Goal: Answer question/provide support: Share knowledge or assist other users

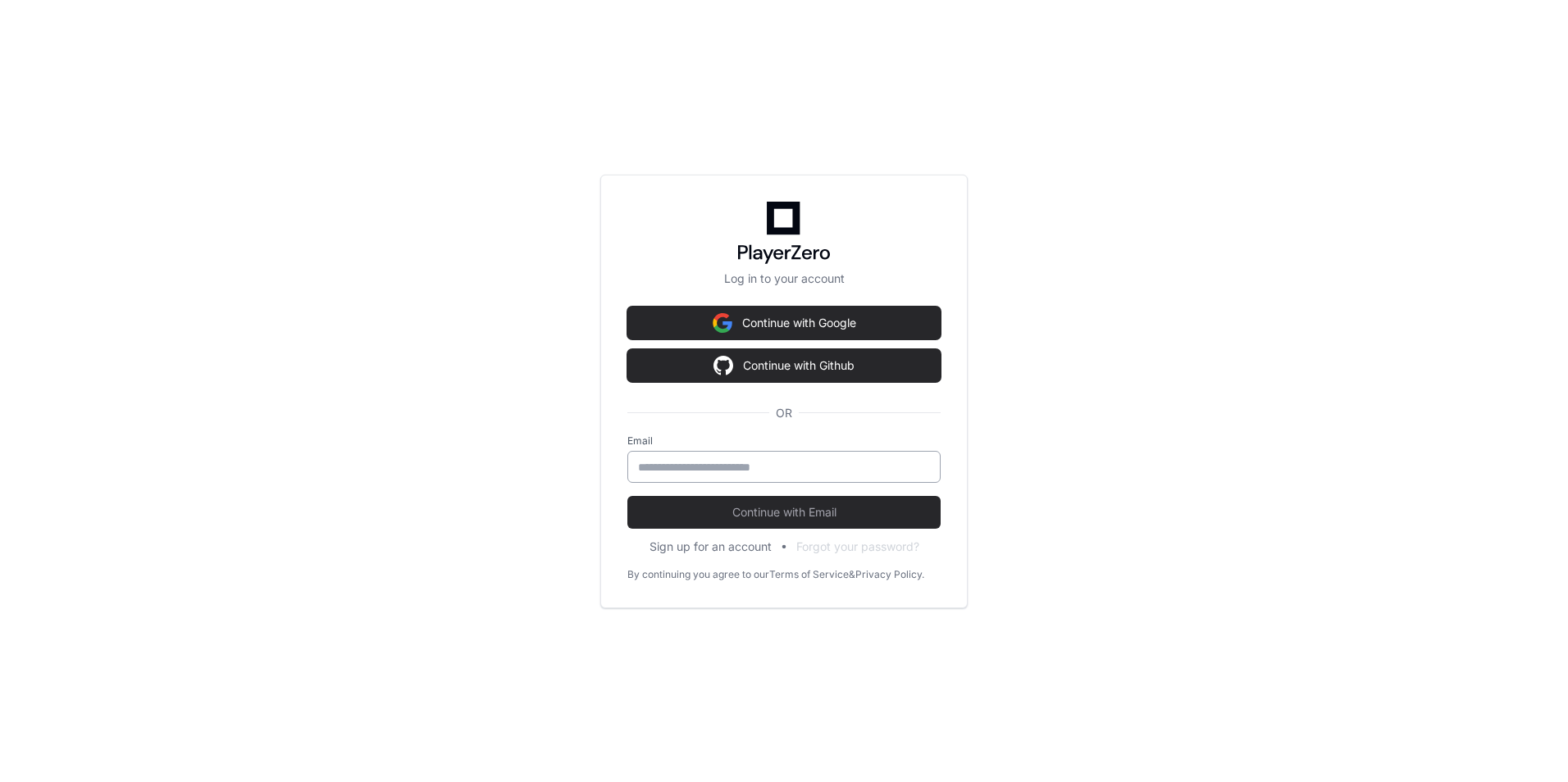
click at [758, 464] on input "email" at bounding box center [784, 466] width 292 height 16
type input "**********"
click at [628, 496] on button "Continue with Email" at bounding box center [784, 512] width 313 height 33
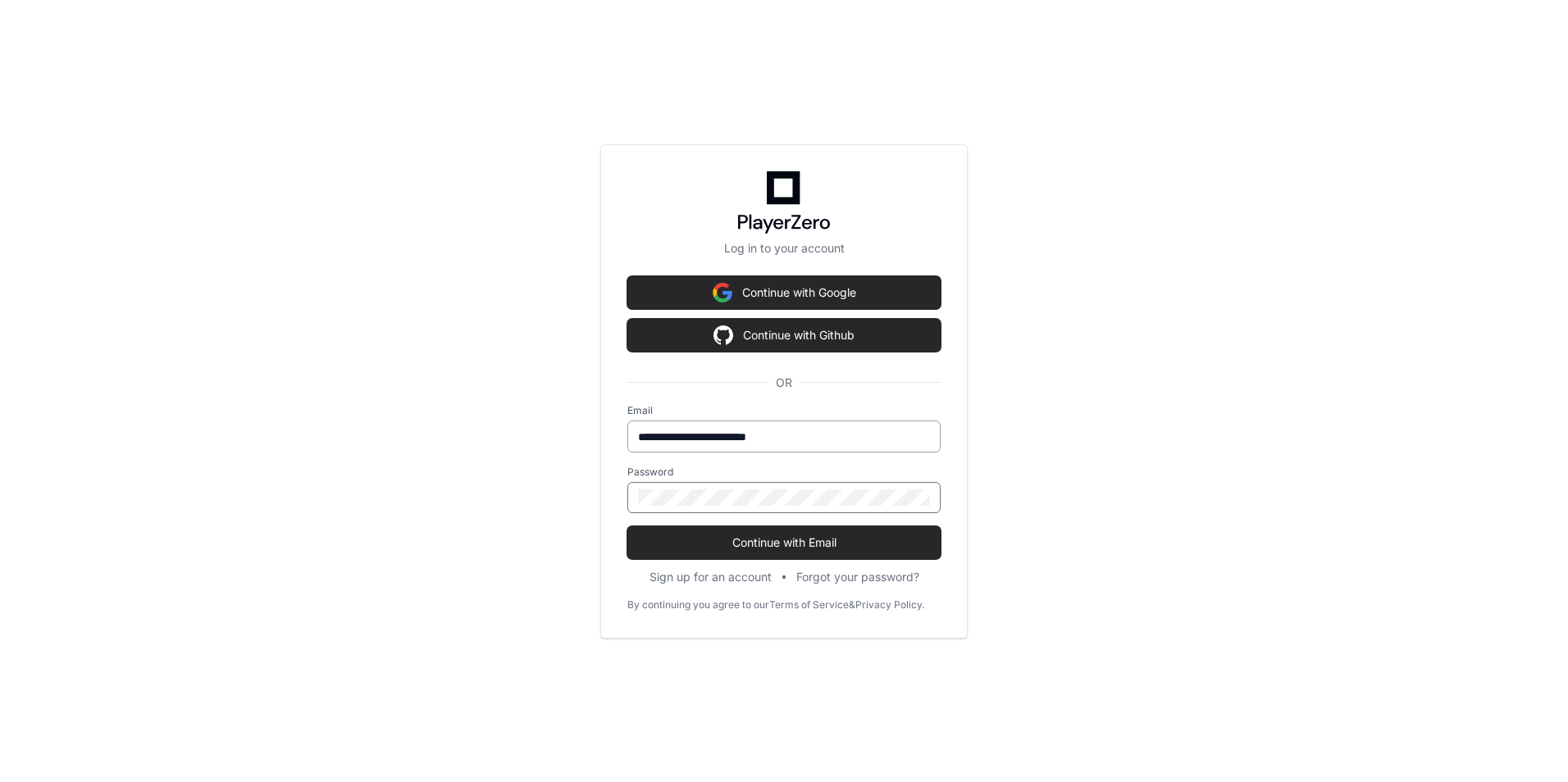
click at [628, 526] on button "Continue with Email" at bounding box center [784, 542] width 313 height 33
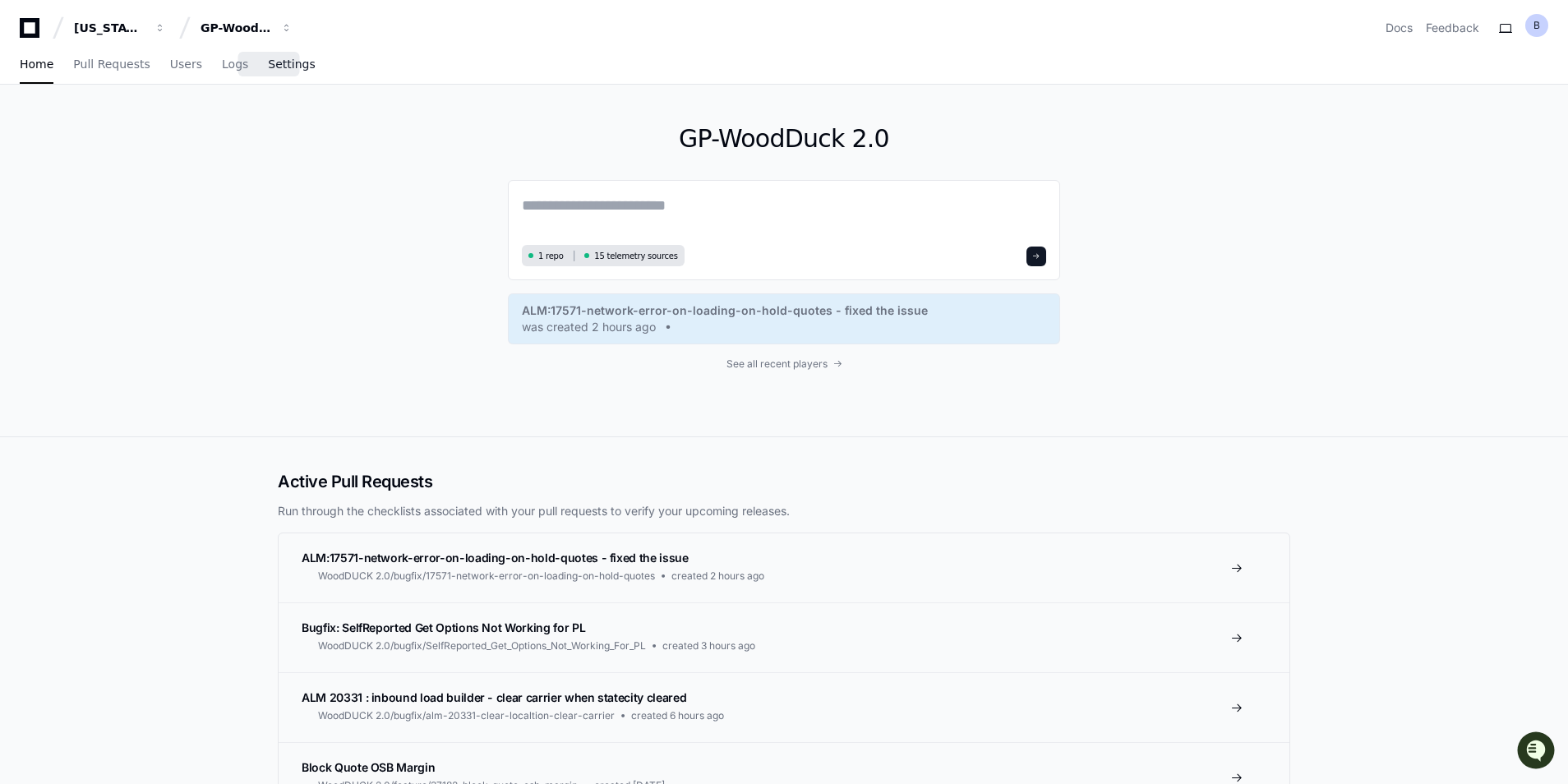
click at [268, 60] on span "Settings" at bounding box center [291, 64] width 47 height 10
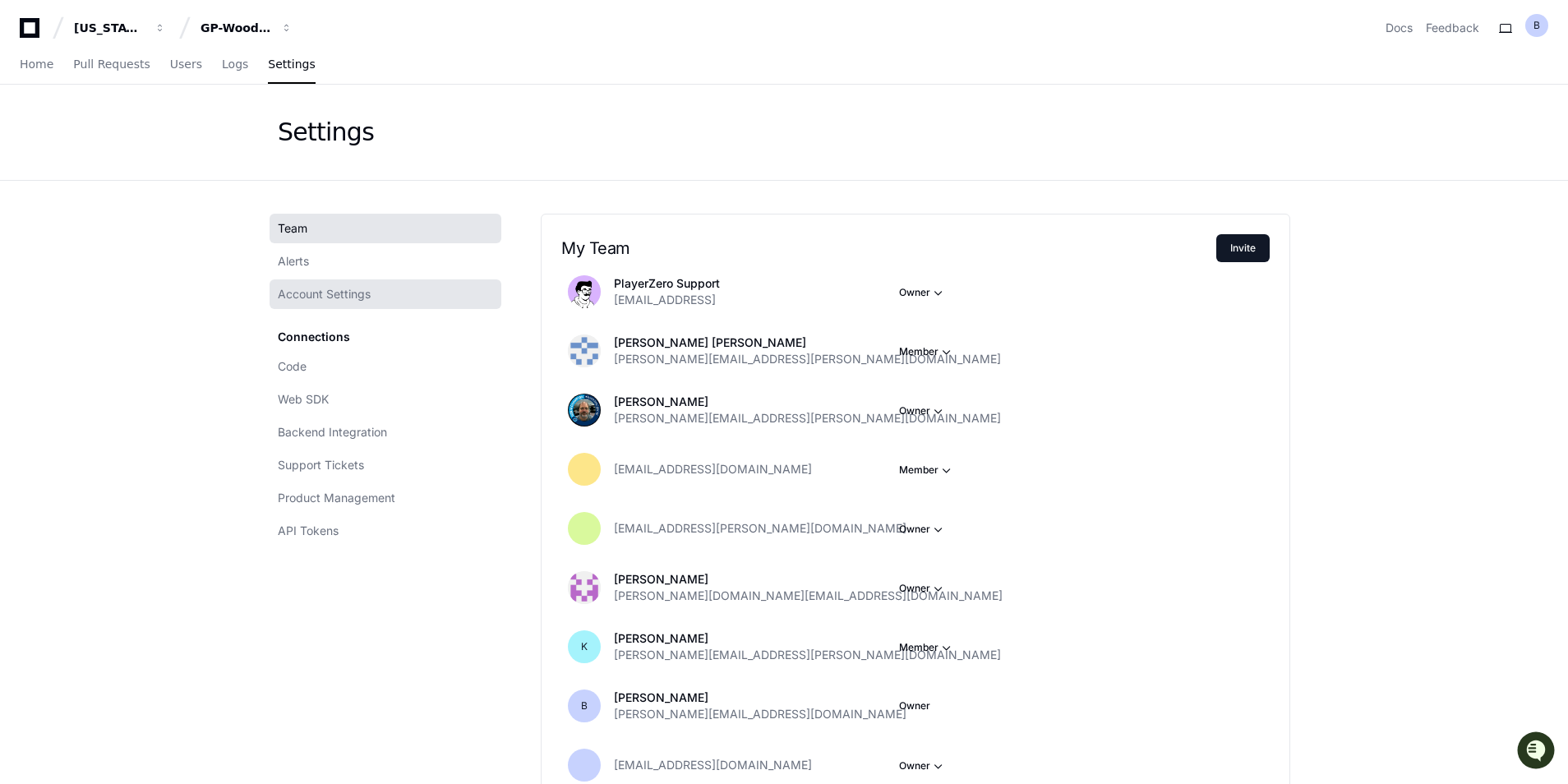
click at [380, 296] on link "Account Settings" at bounding box center [386, 294] width 232 height 29
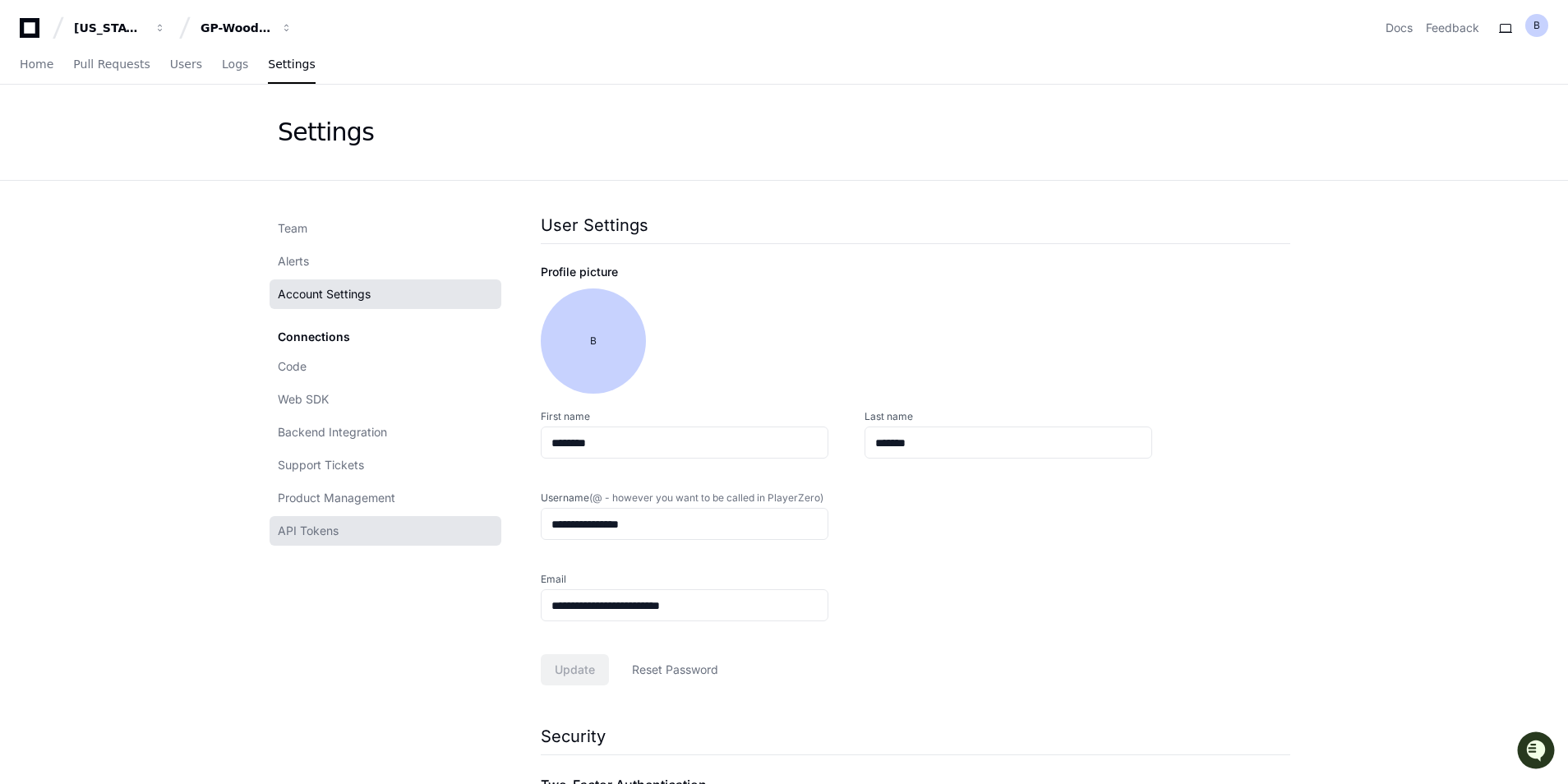
click at [329, 523] on span "API Tokens" at bounding box center [308, 530] width 61 height 16
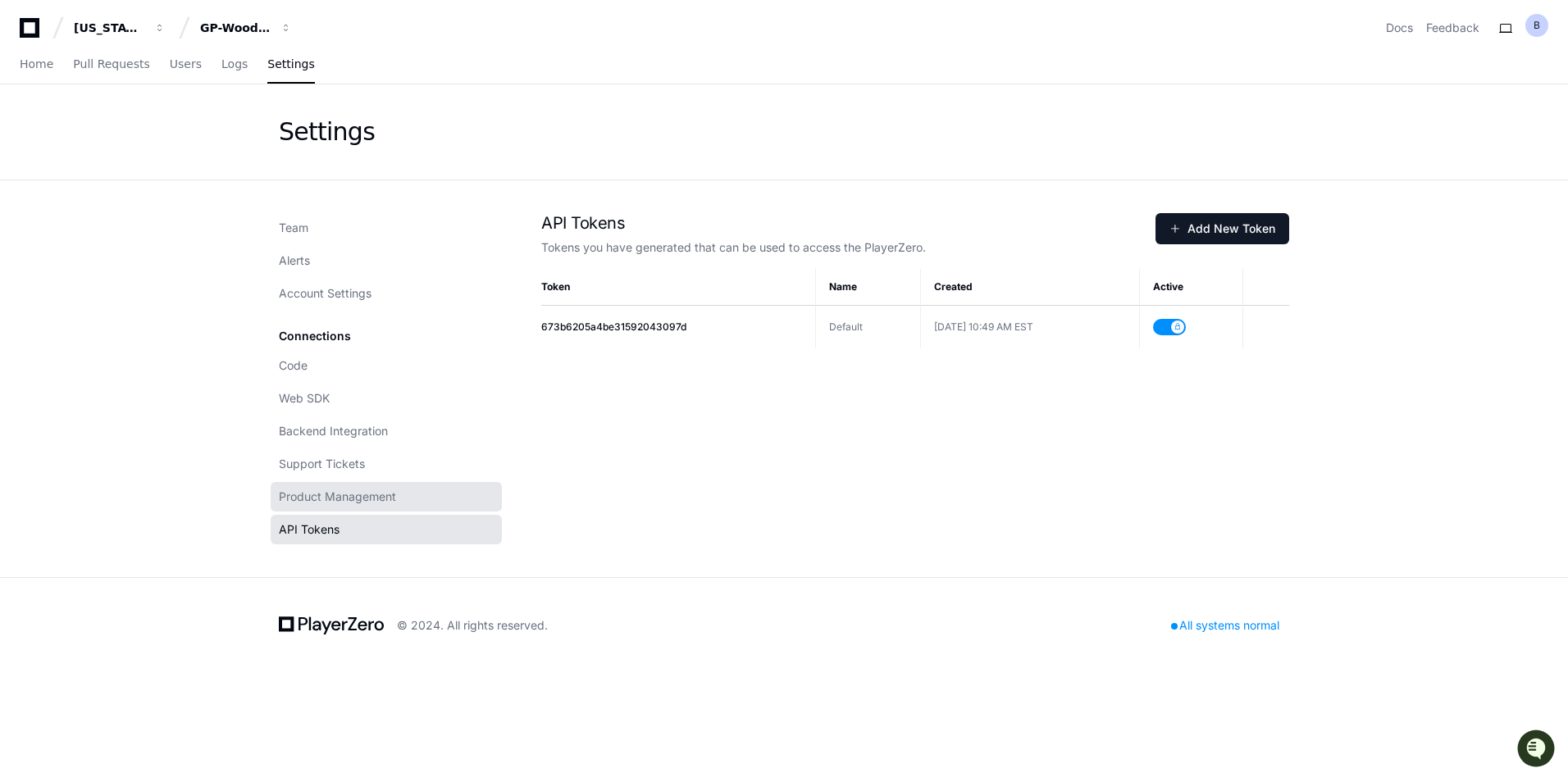
click at [329, 500] on span "Product Management" at bounding box center [337, 496] width 118 height 16
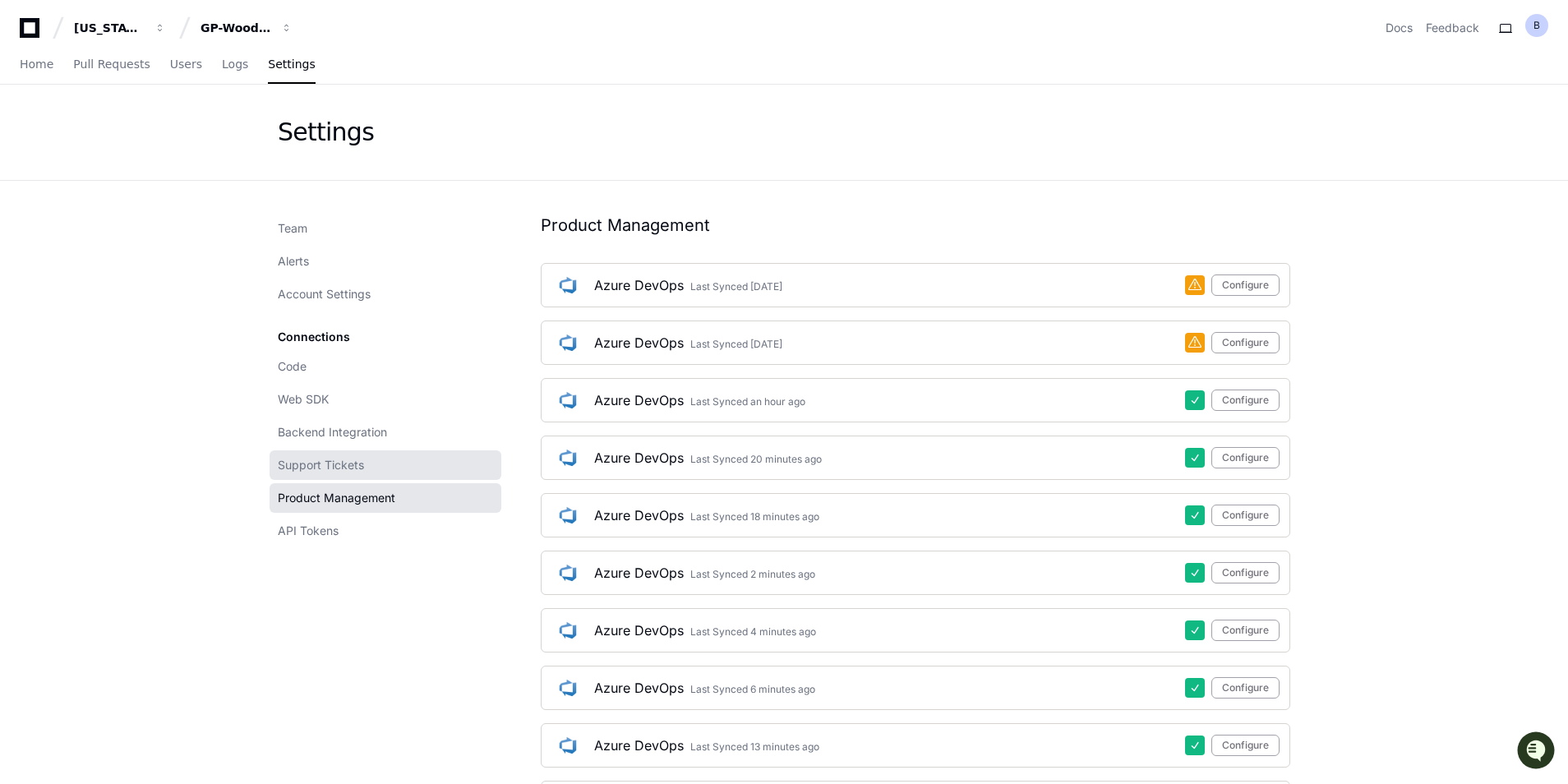
click at [350, 462] on span "Support Tickets" at bounding box center [320, 465] width 86 height 16
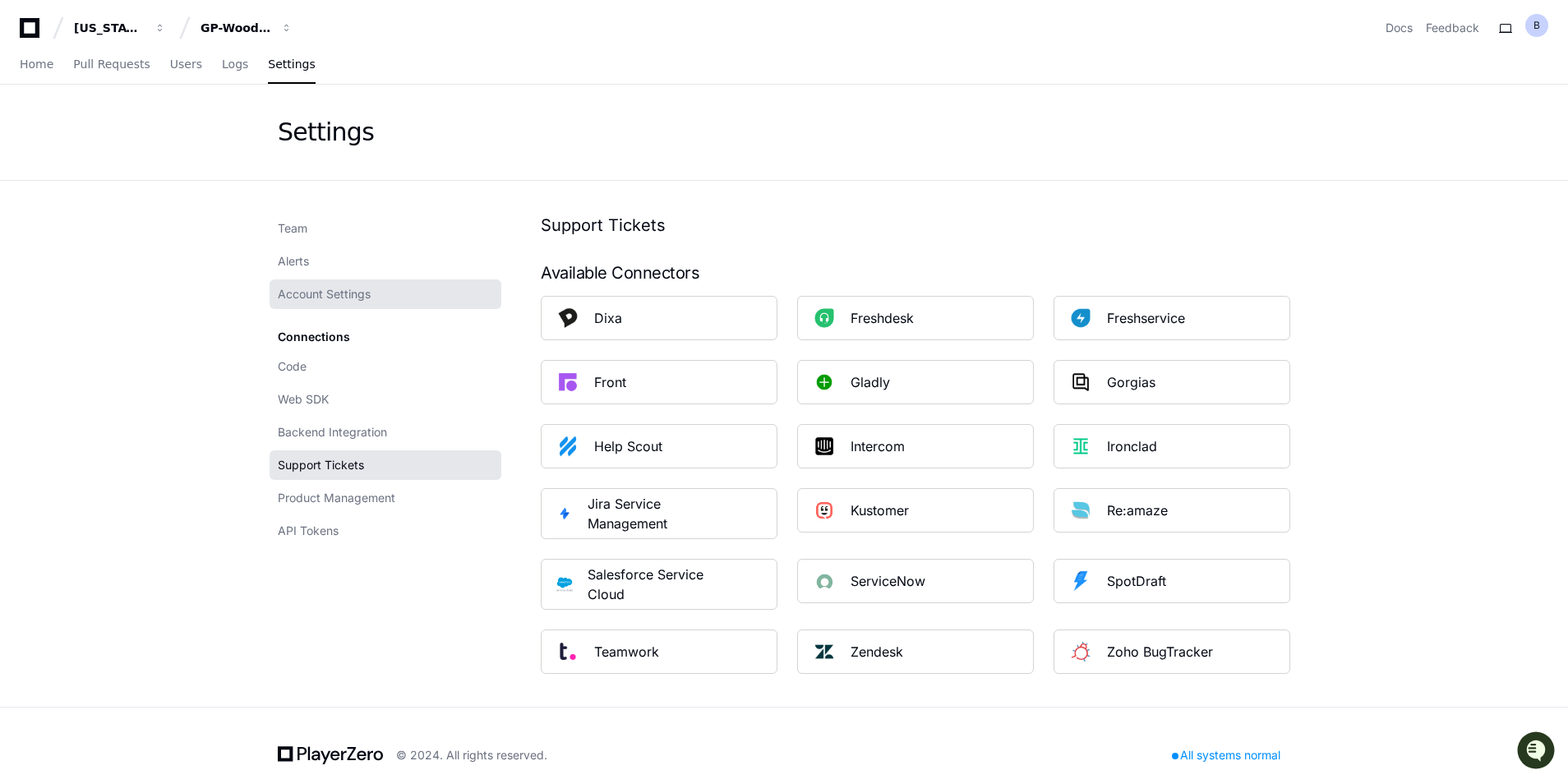
click at [337, 286] on span "Account Settings" at bounding box center [324, 294] width 93 height 16
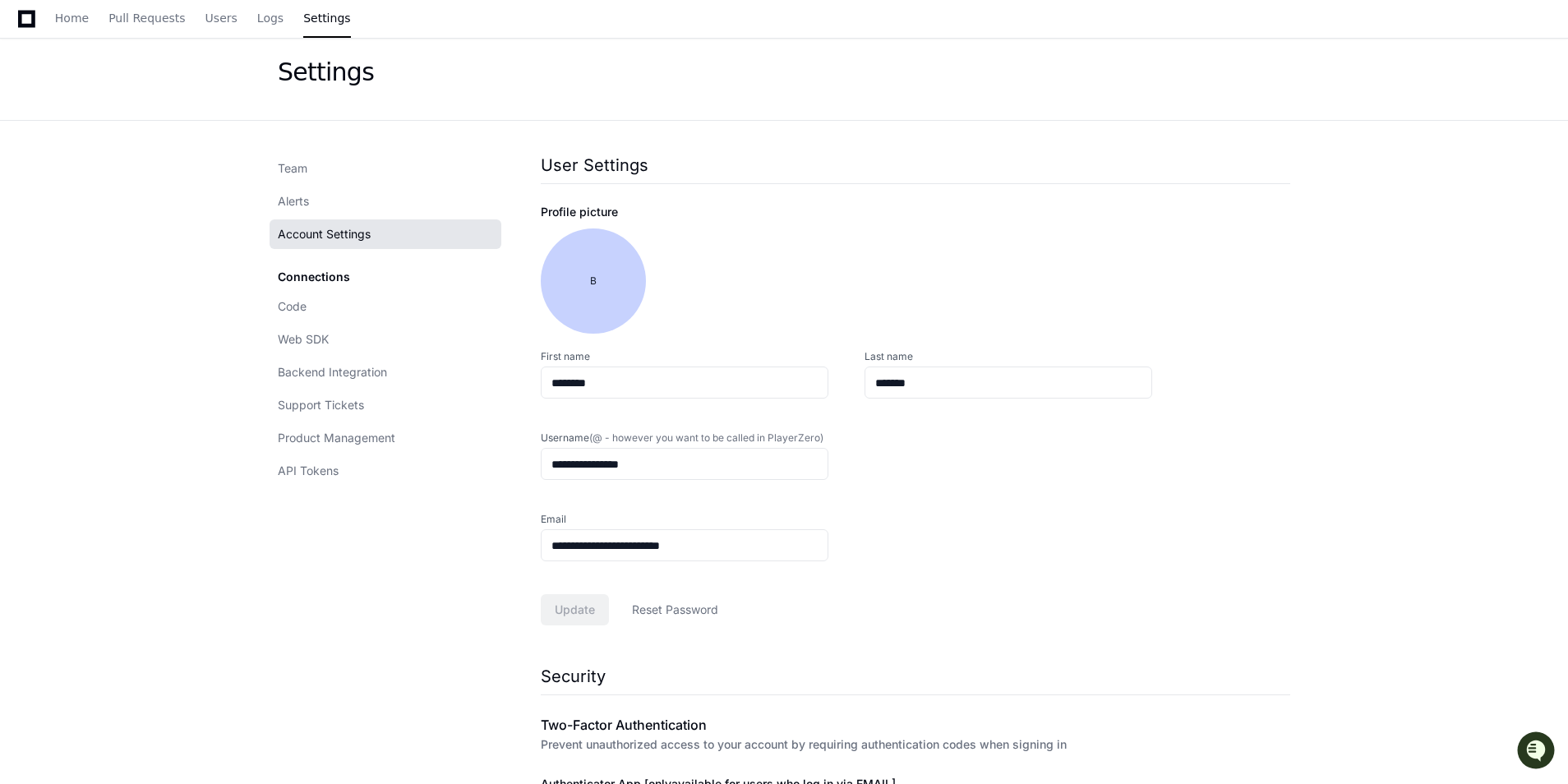
scroll to position [236, 0]
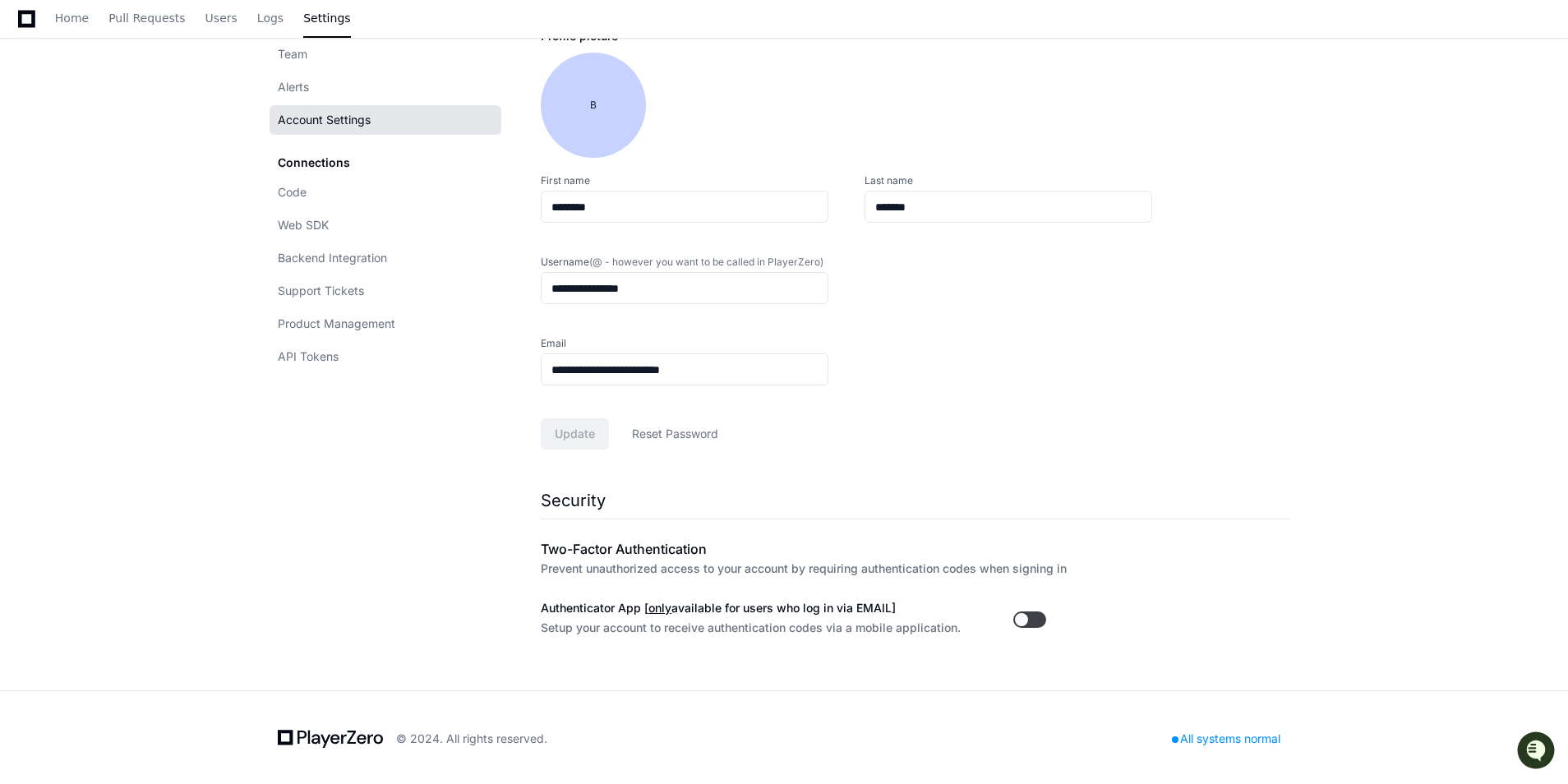
click at [297, 160] on div "Connections Code Web SDK Backend Integration Support Tickets Product Management…" at bounding box center [386, 259] width 232 height 223
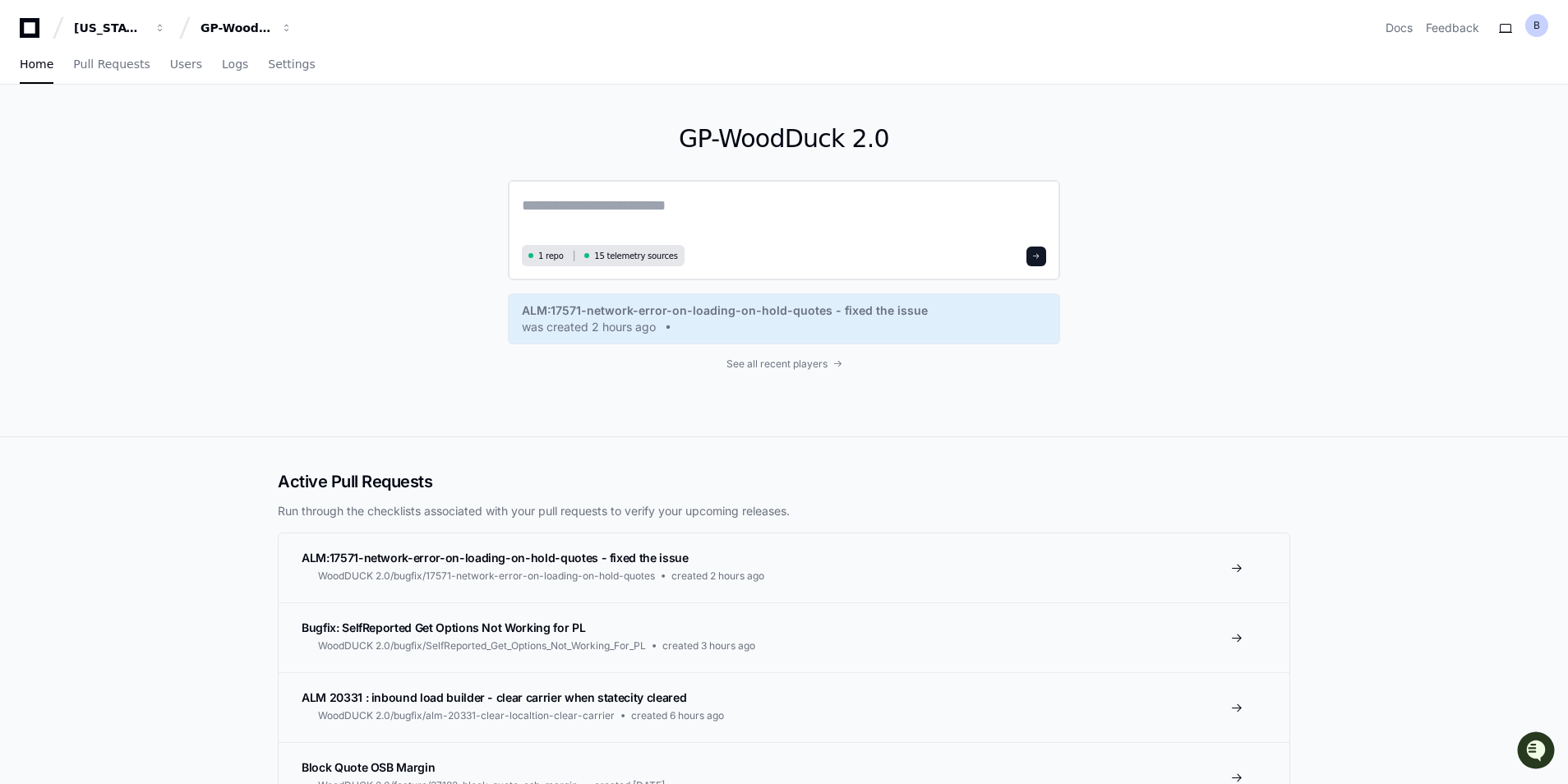
click at [679, 196] on textarea at bounding box center [784, 217] width 525 height 46
paste textarea "**********"
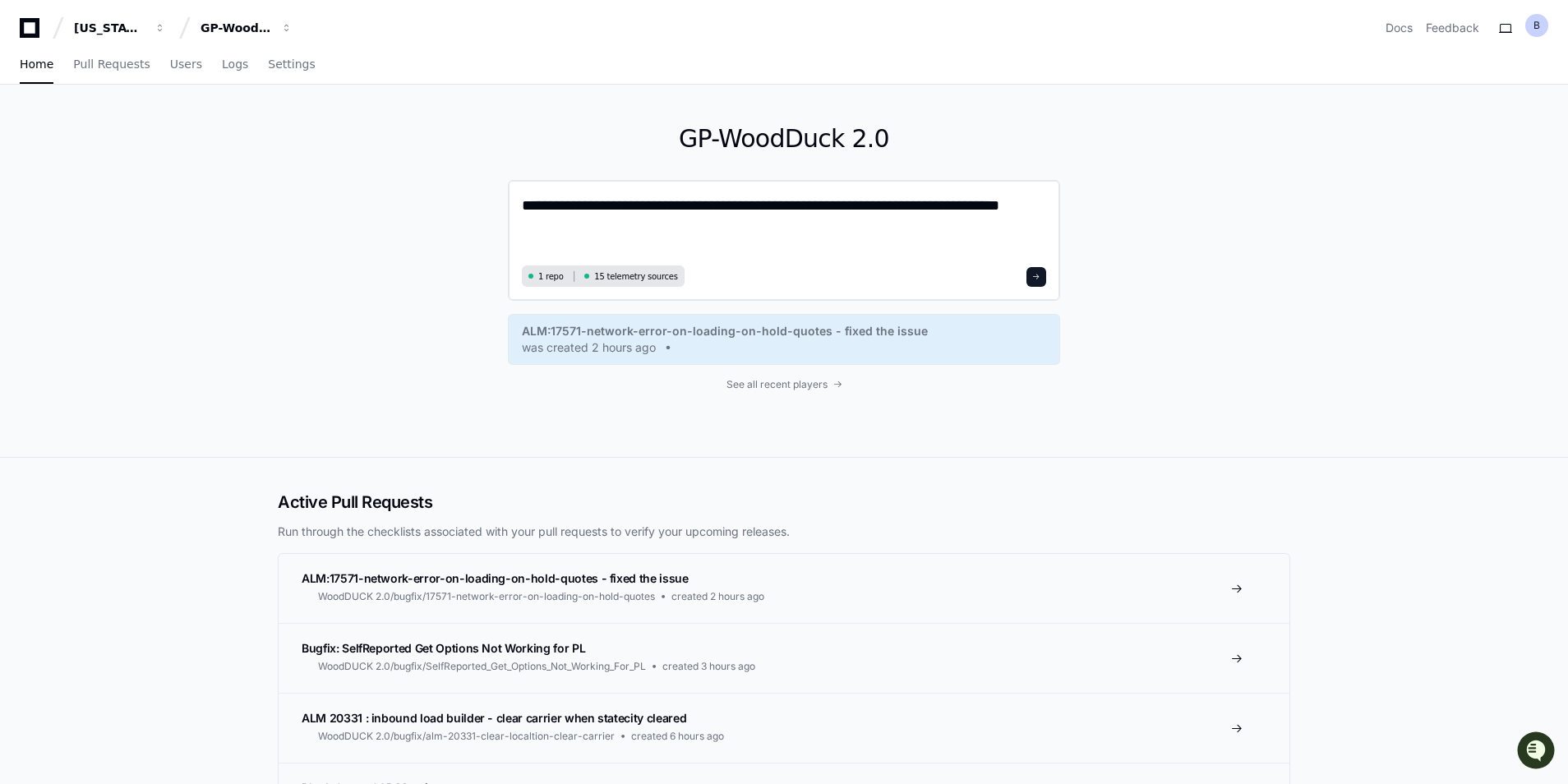
type textarea "**********"
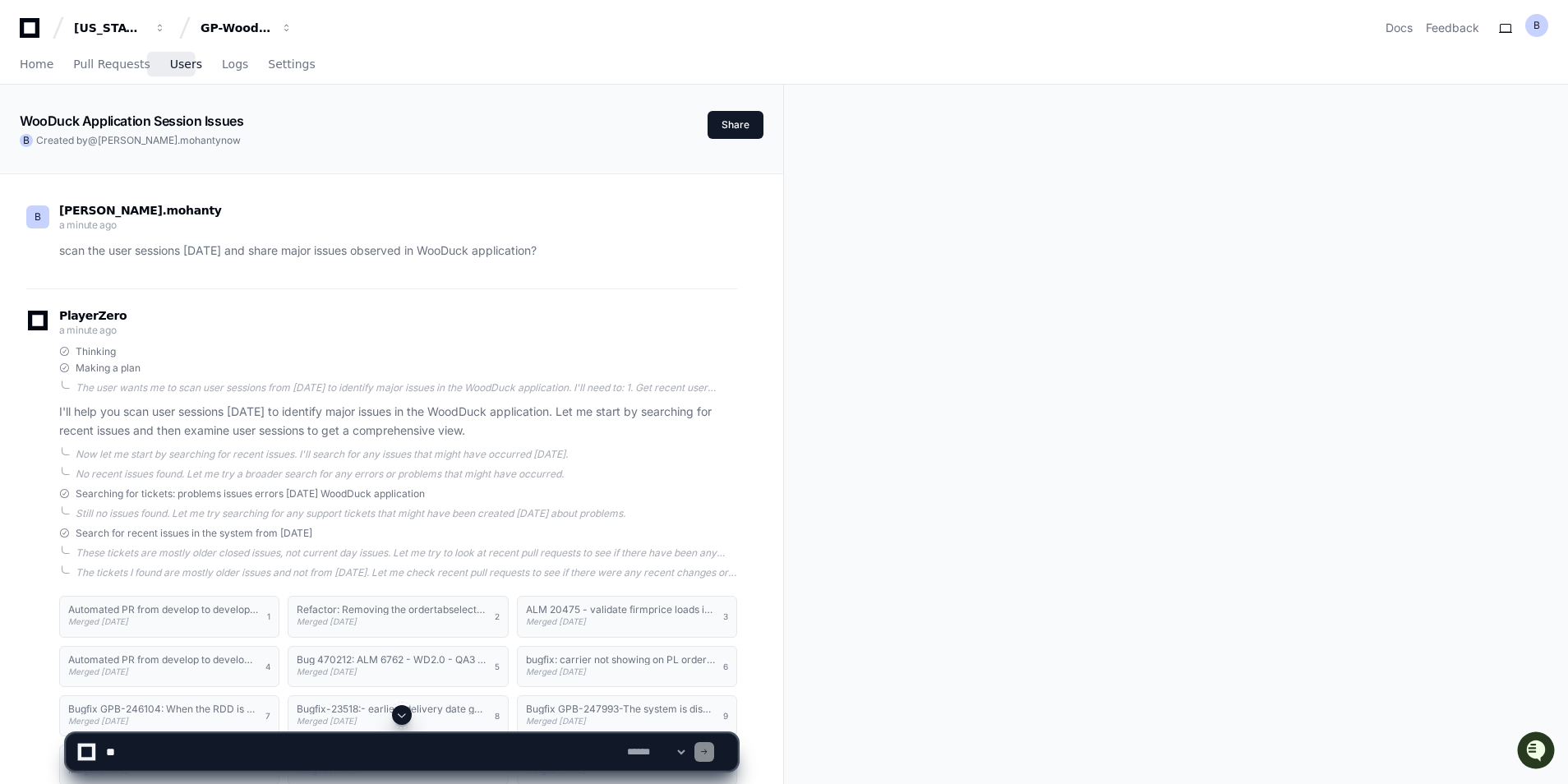
click at [176, 66] on span "Users" at bounding box center [186, 64] width 32 height 10
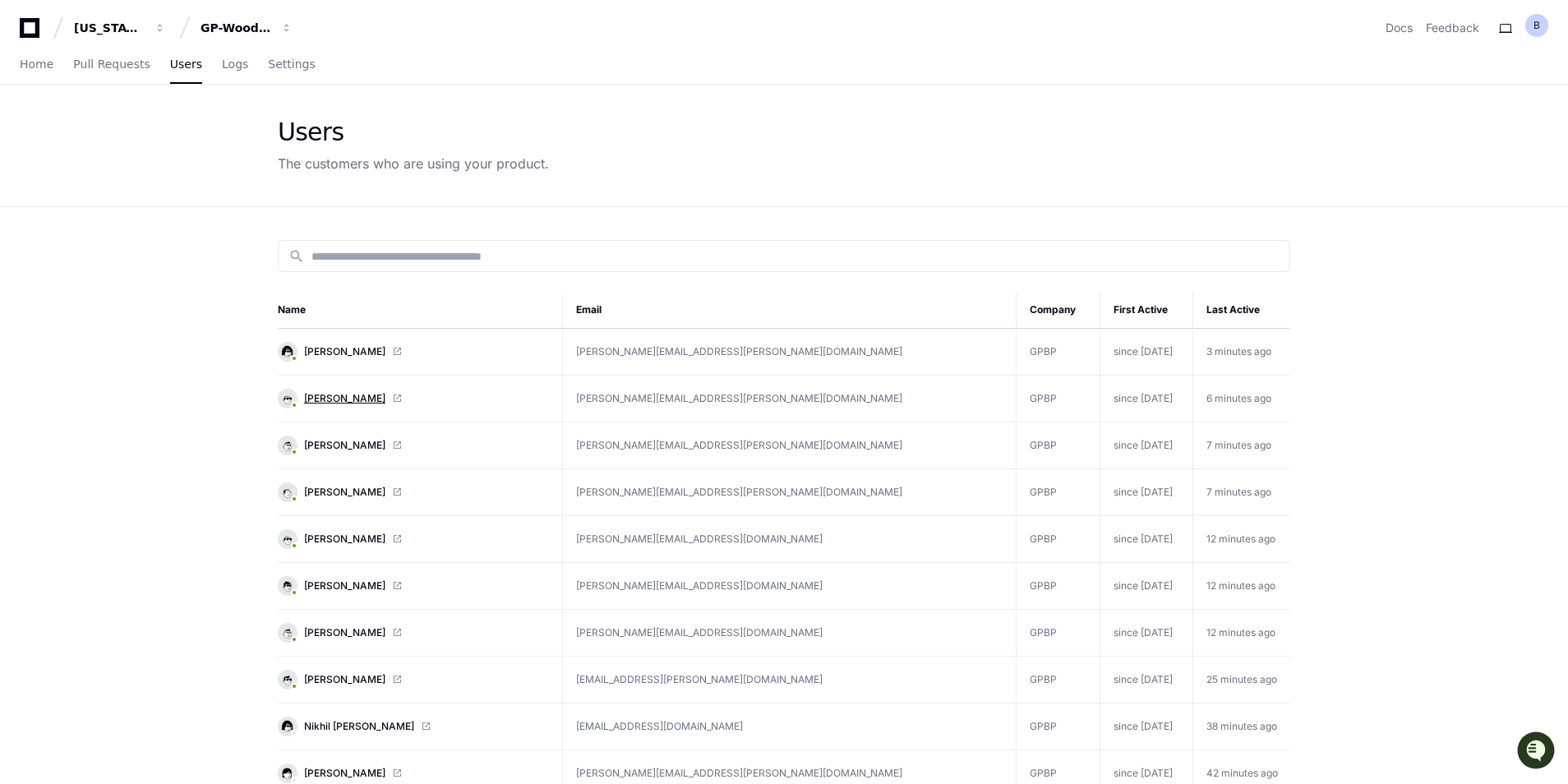
click at [337, 398] on span "[PERSON_NAME]" at bounding box center [345, 399] width 82 height 13
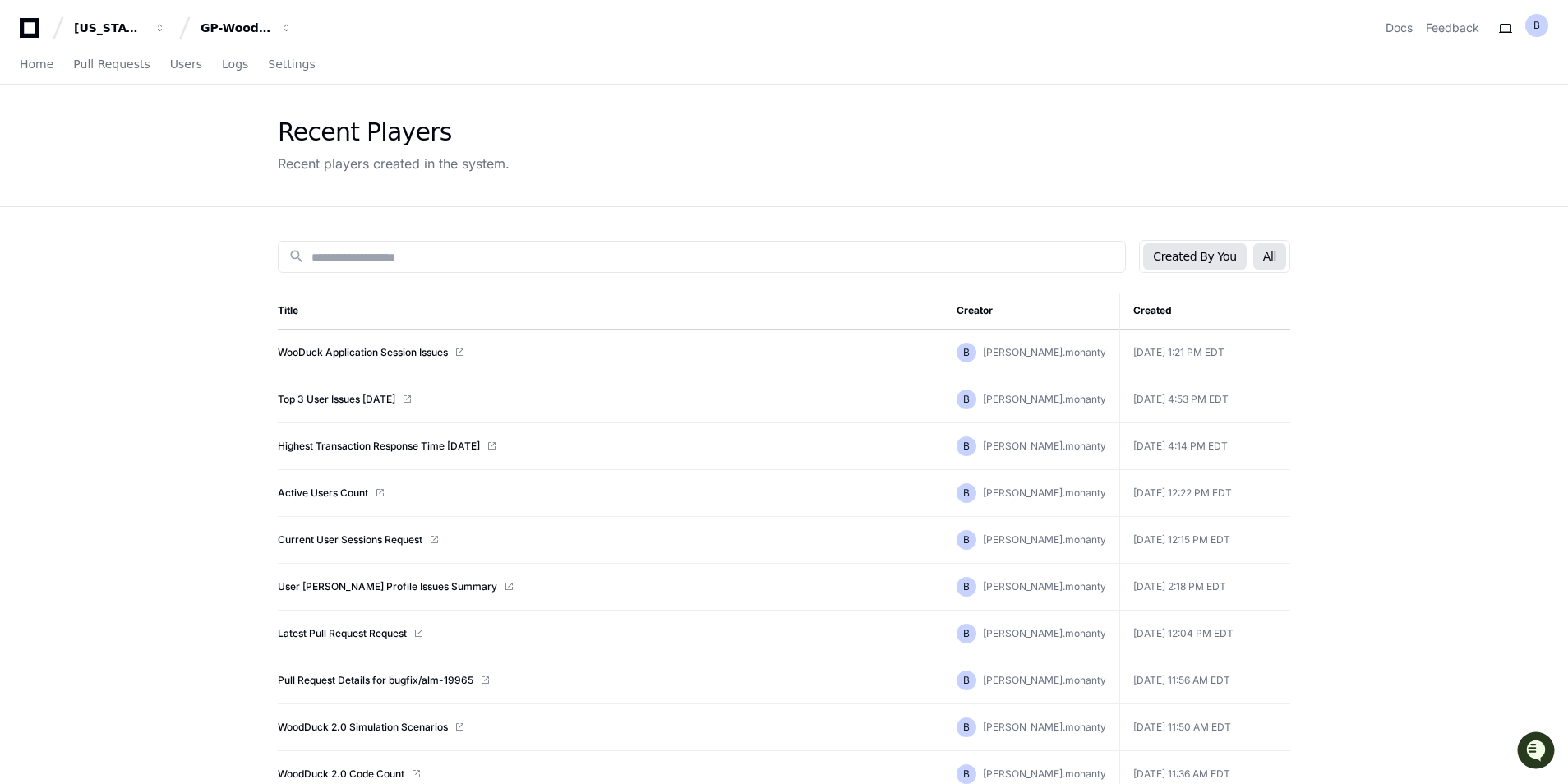
click at [1276, 258] on button "All" at bounding box center [1270, 257] width 33 height 27
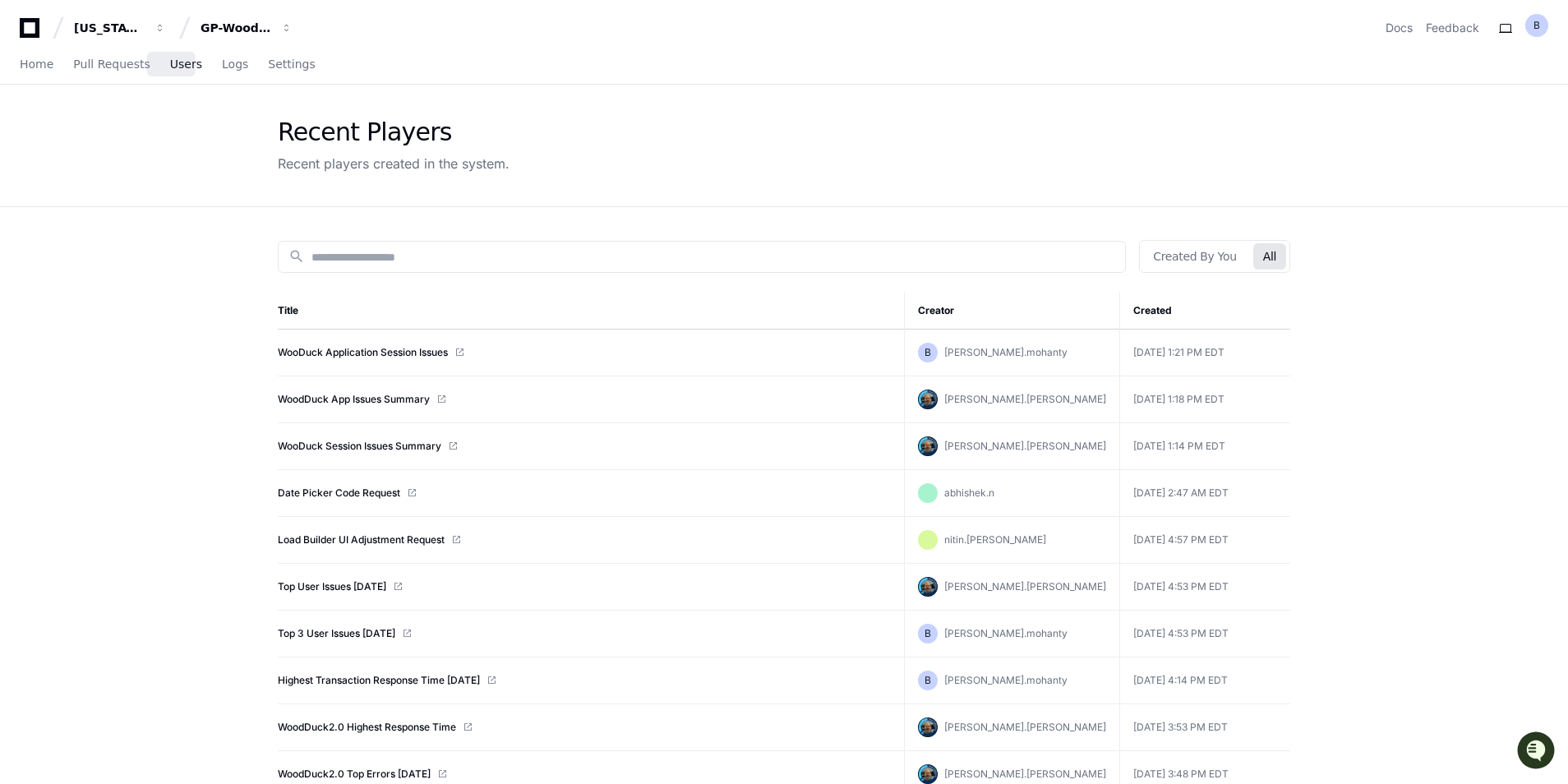
click at [173, 66] on span "Users" at bounding box center [186, 64] width 32 height 10
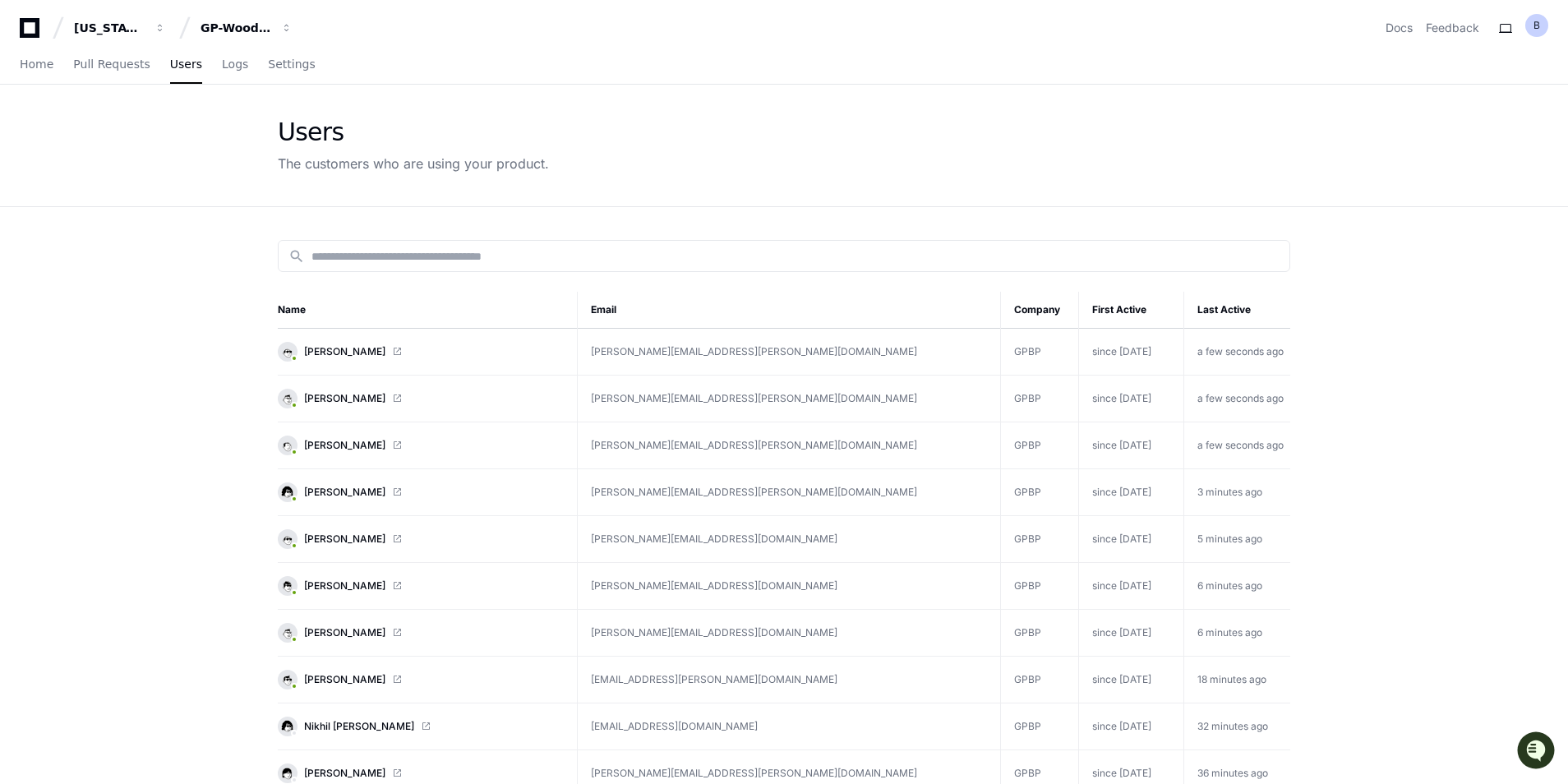
click at [1207, 311] on th "Last Active" at bounding box center [1236, 310] width 106 height 37
click at [368, 581] on span "[PERSON_NAME]" at bounding box center [345, 586] width 82 height 13
click at [24, 59] on span "Home" at bounding box center [36, 64] width 33 height 10
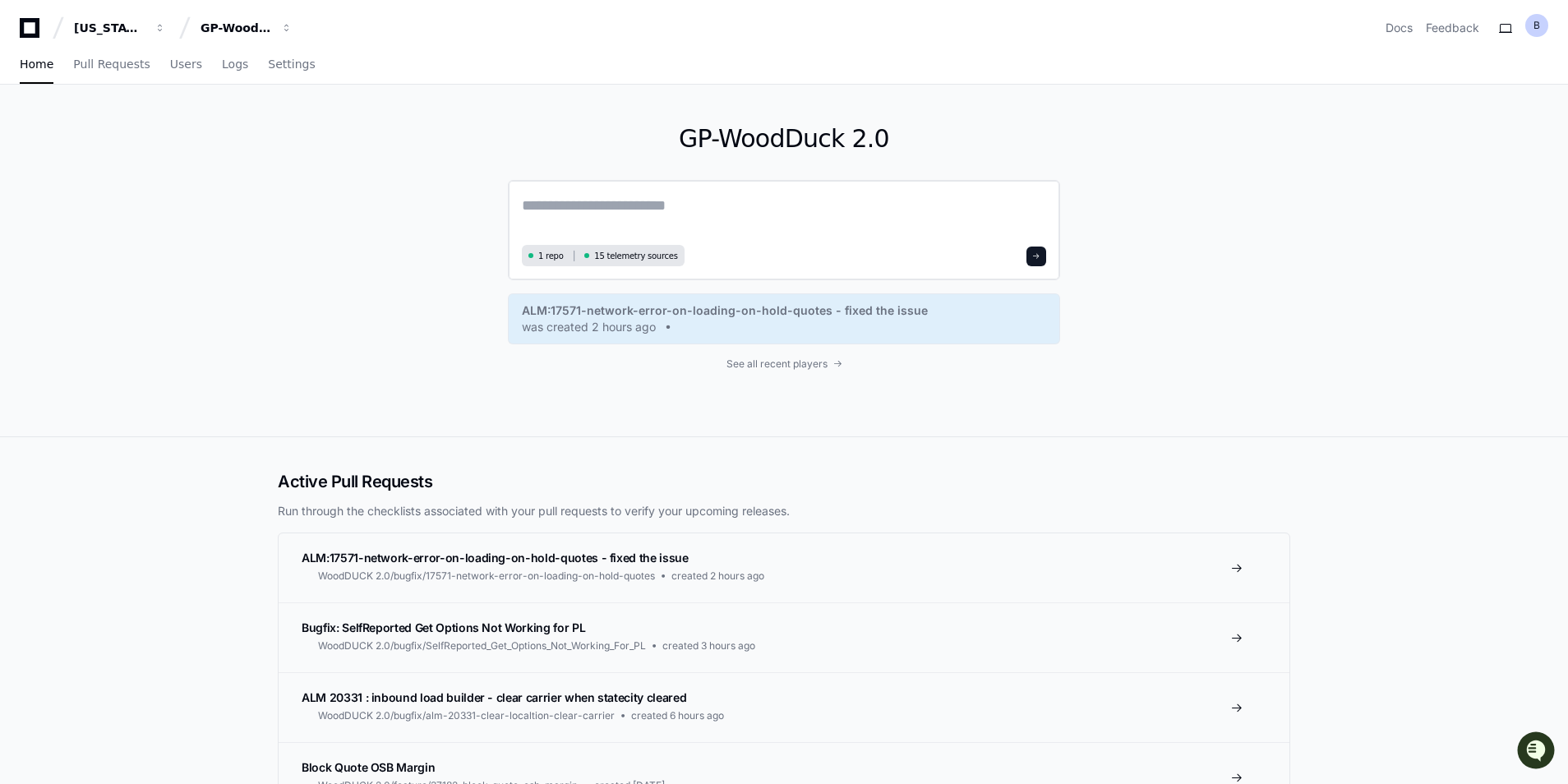
click at [657, 198] on textarea at bounding box center [784, 217] width 525 height 46
type textarea "**********"
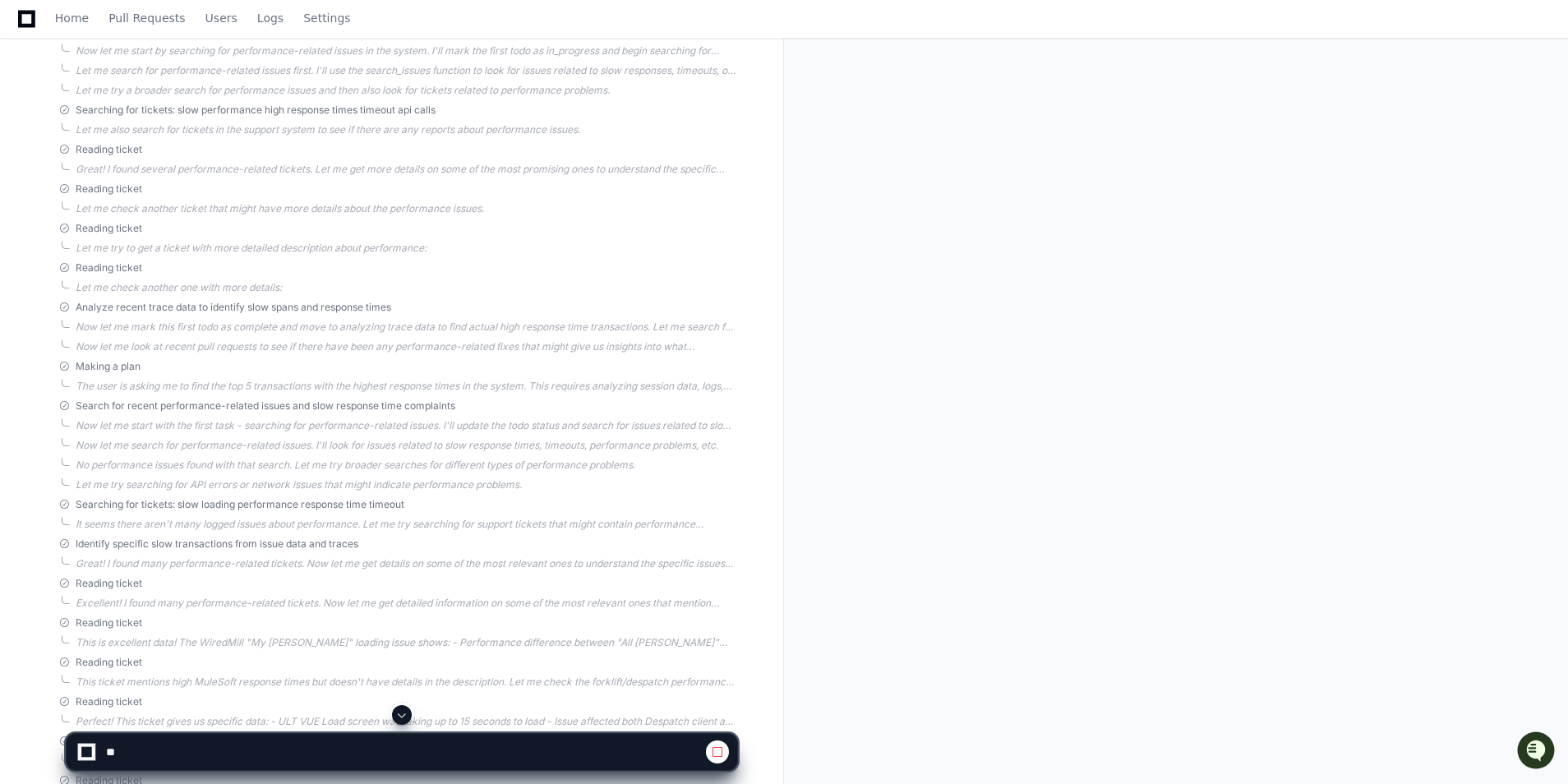
scroll to position [493, 0]
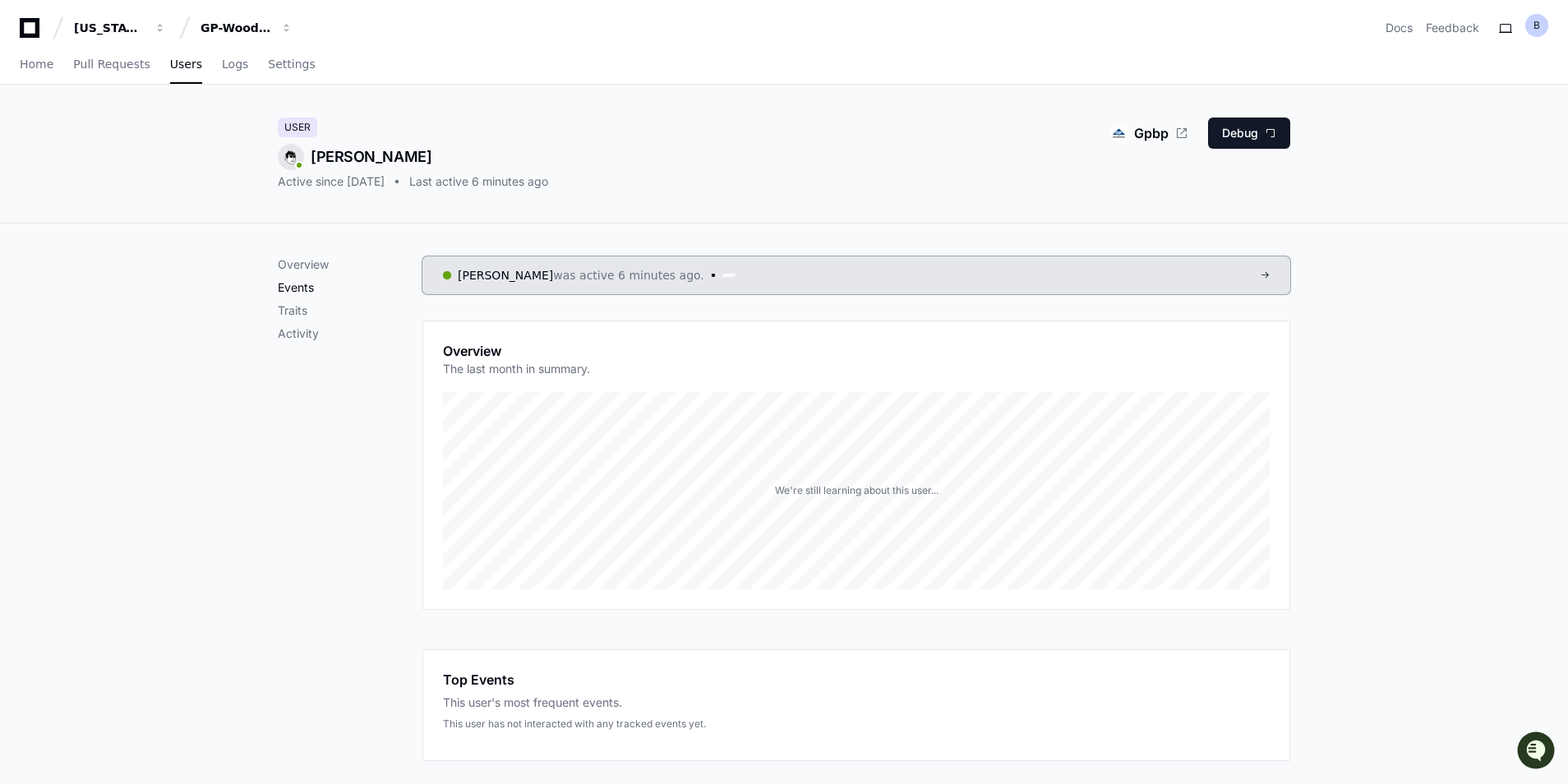
click at [308, 286] on p "Events" at bounding box center [350, 287] width 144 height 16
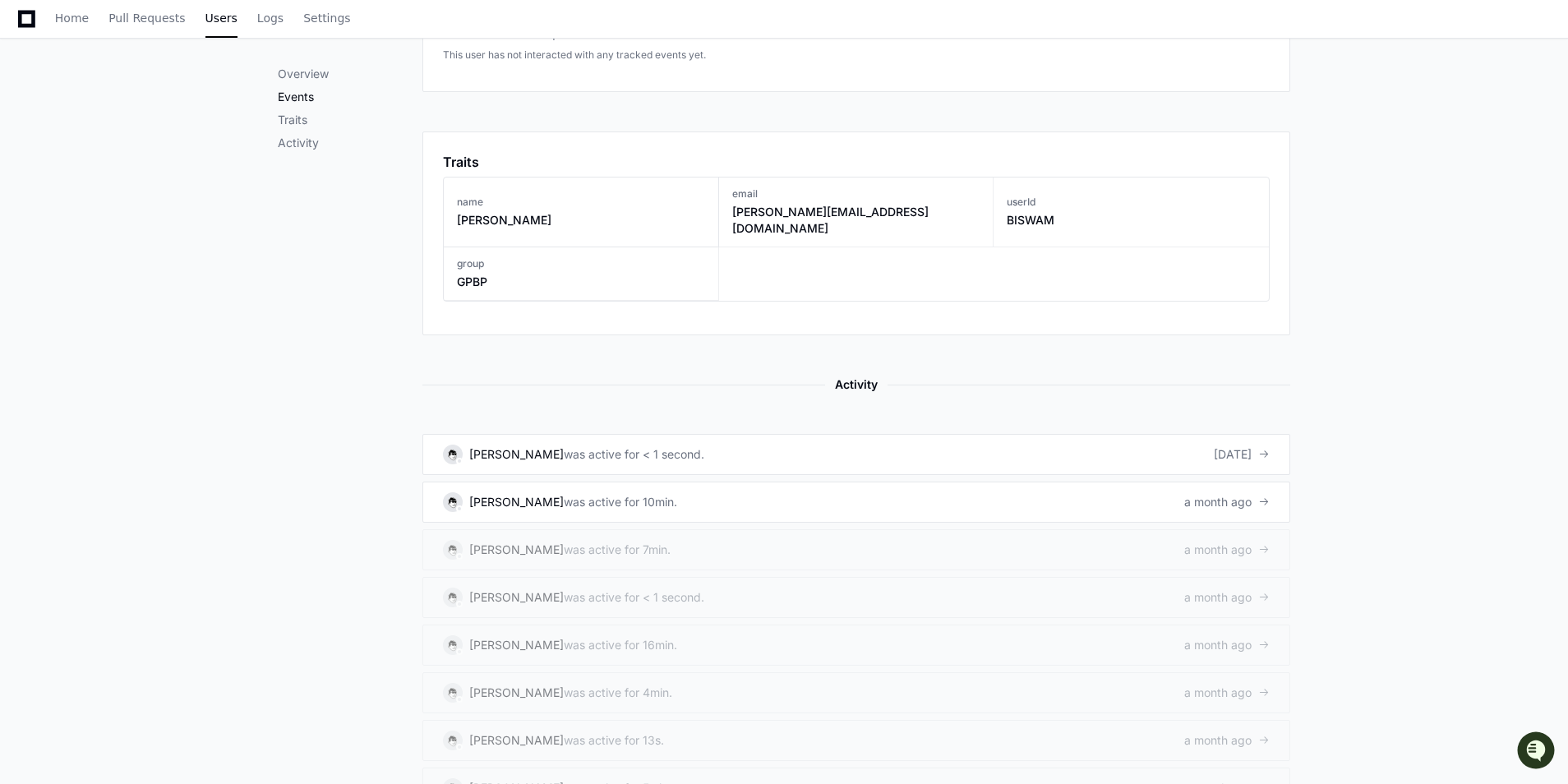
scroll to position [670, 0]
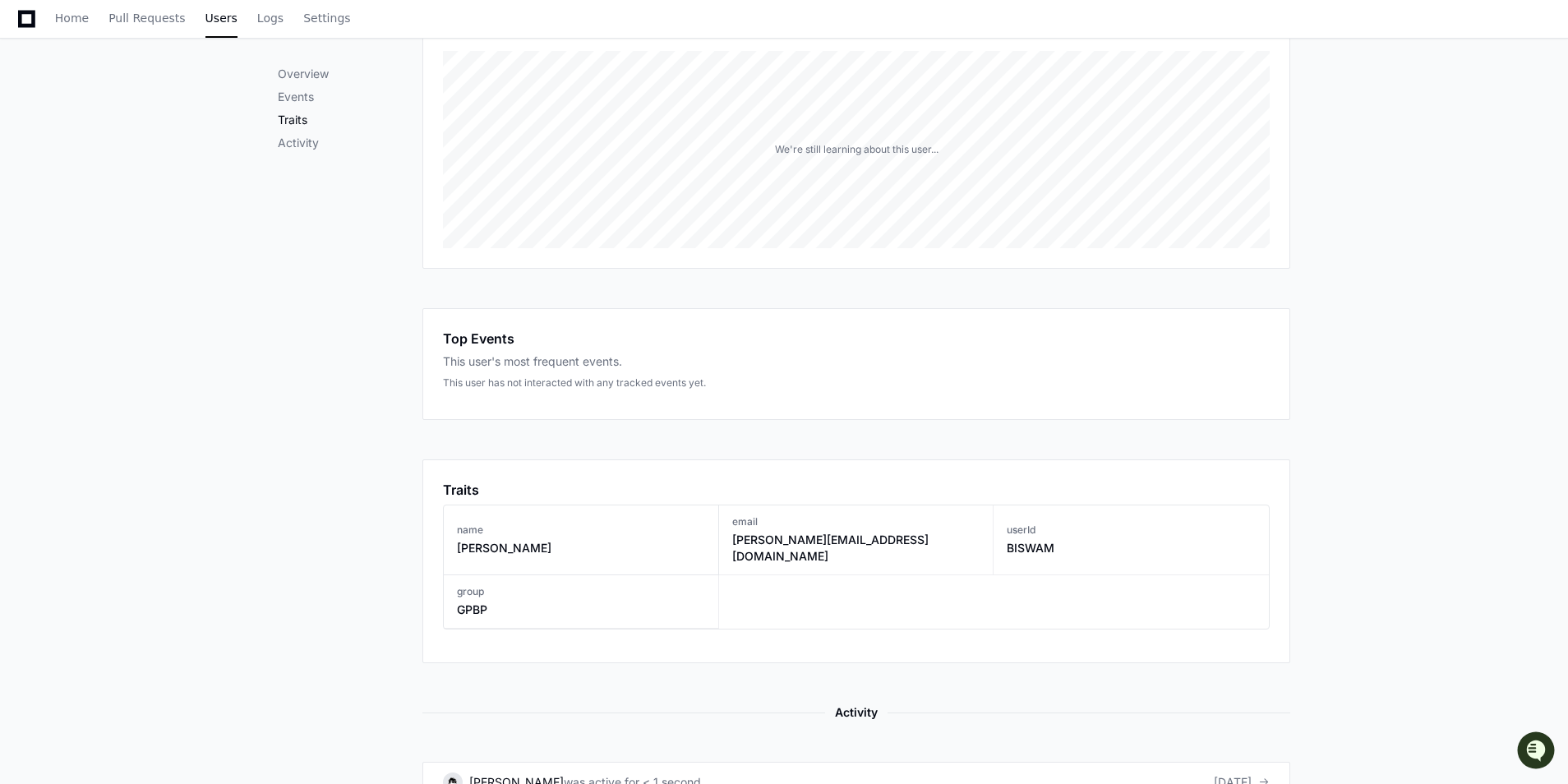
click at [307, 116] on p "Traits" at bounding box center [350, 120] width 144 height 16
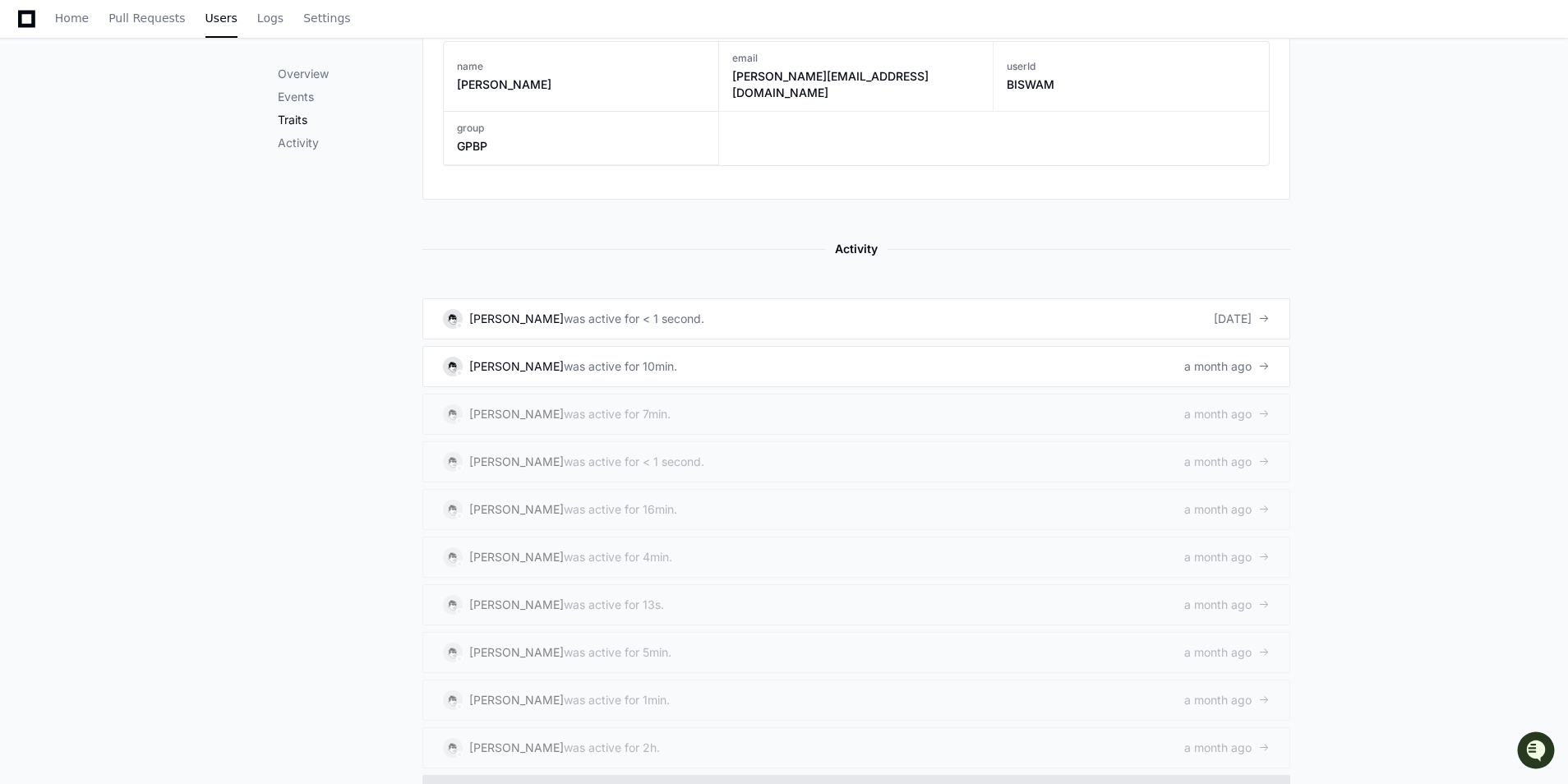
scroll to position [821, 0]
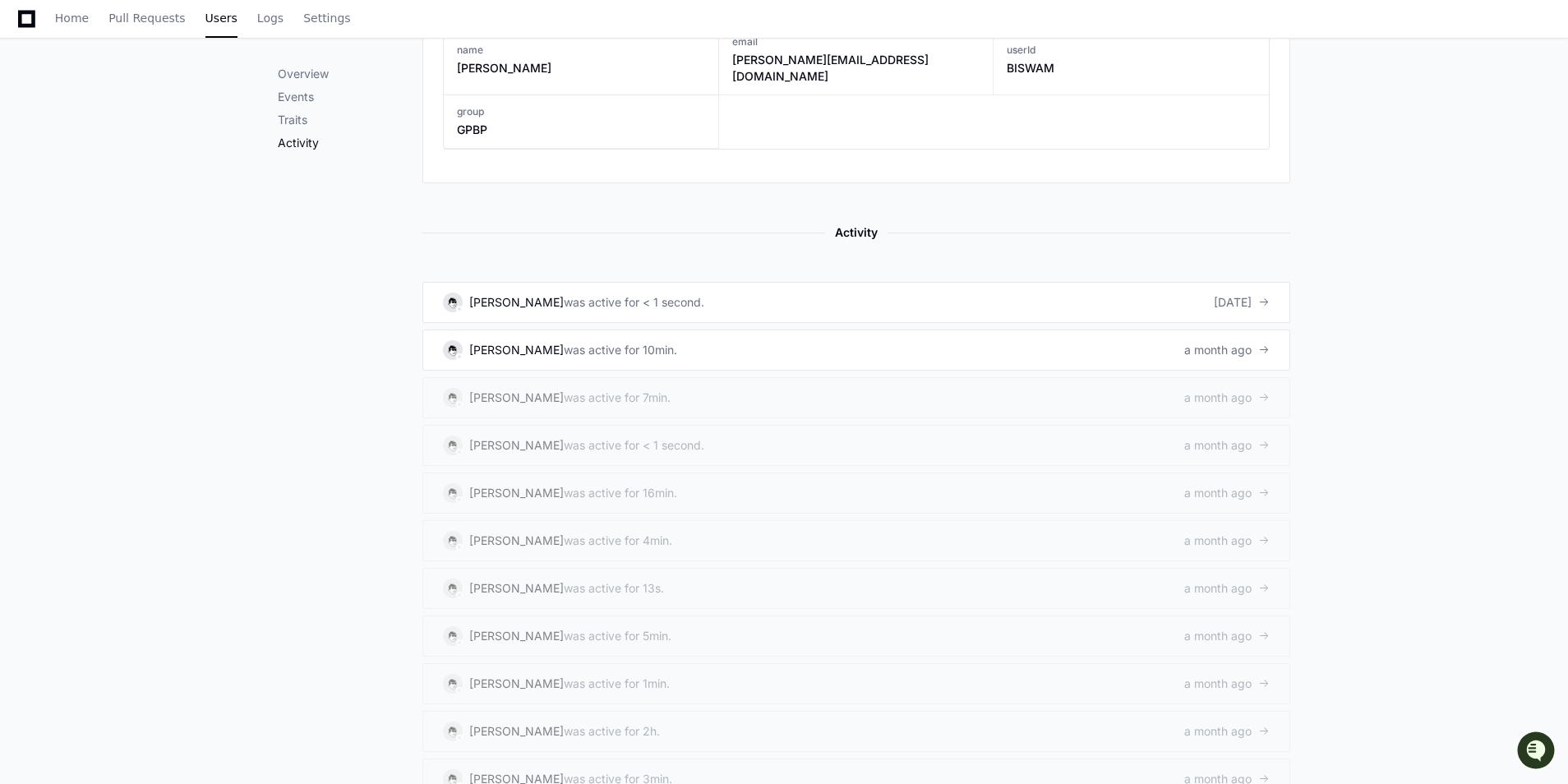
click at [289, 137] on p "Activity" at bounding box center [350, 143] width 144 height 16
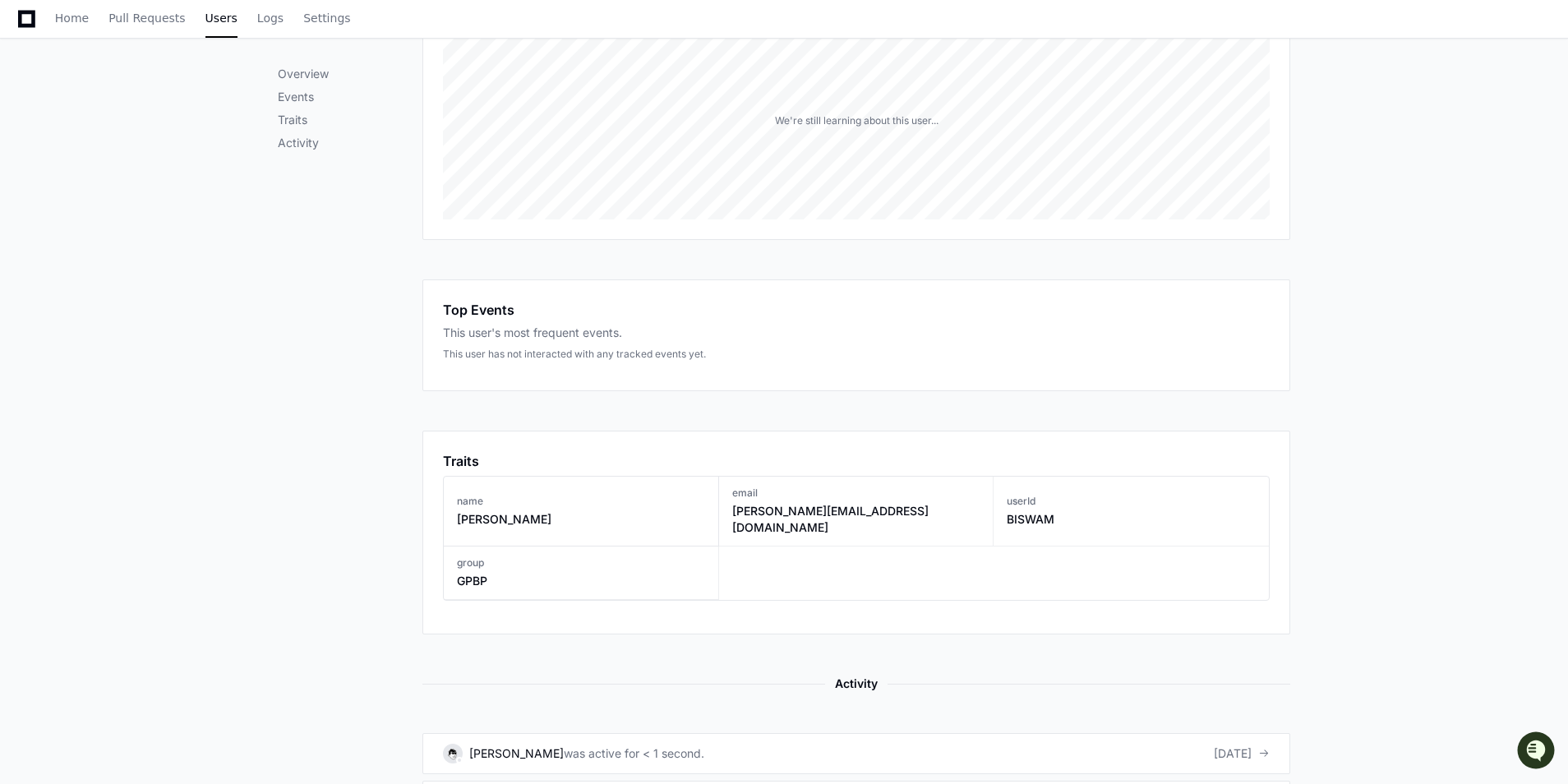
scroll to position [0, 0]
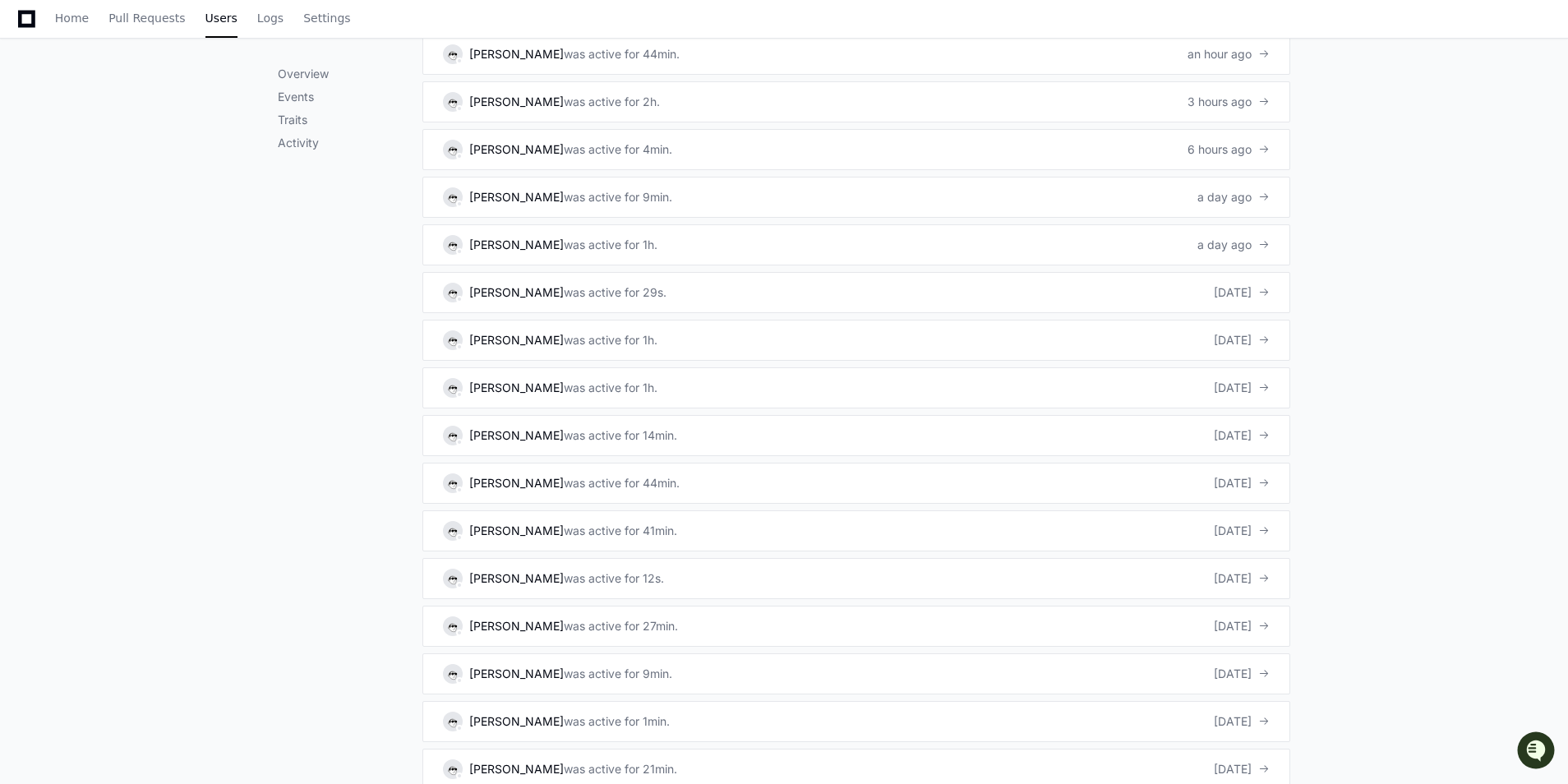
scroll to position [665, 0]
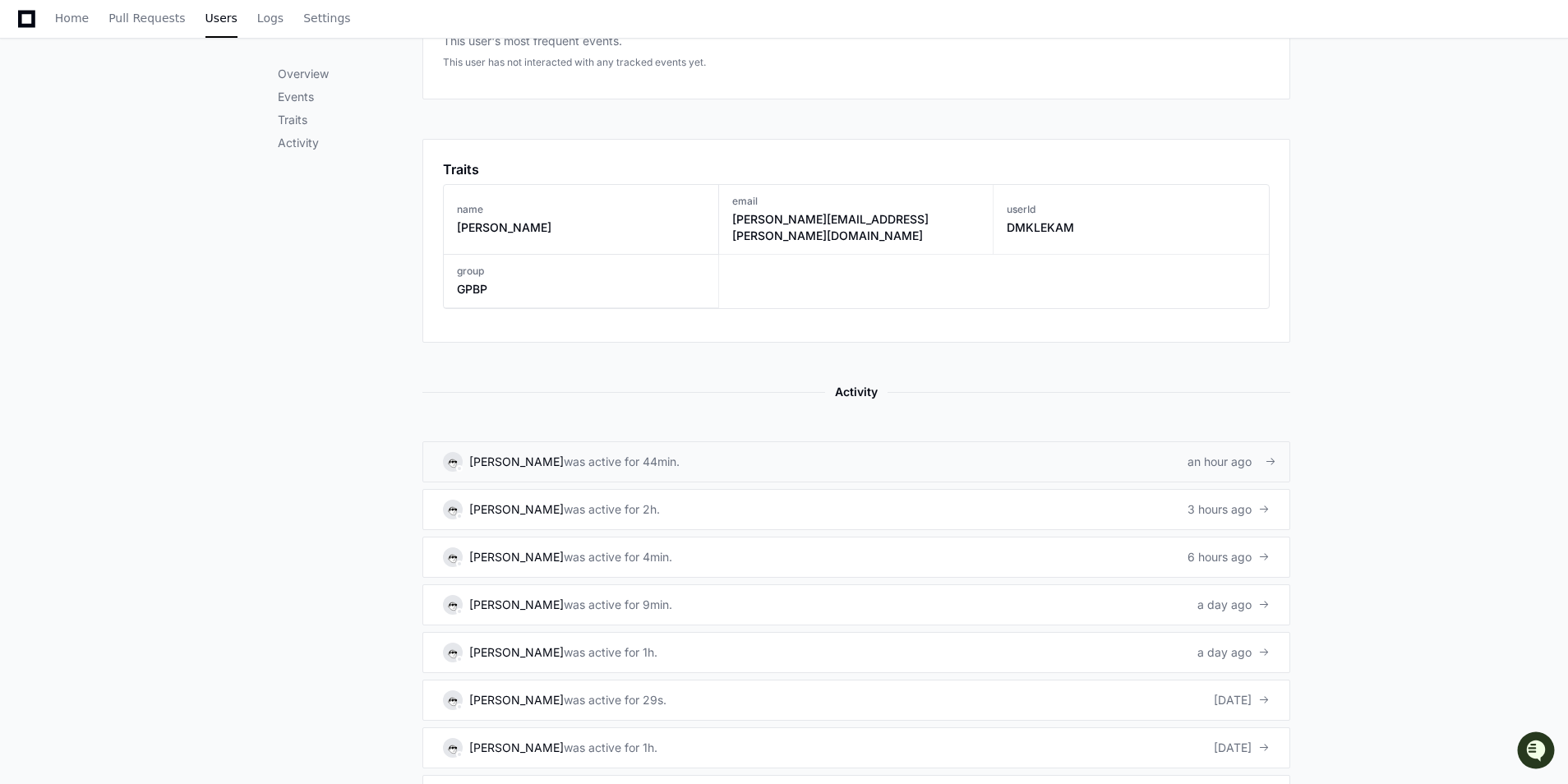
click at [1268, 456] on span at bounding box center [1271, 462] width 11 height 11
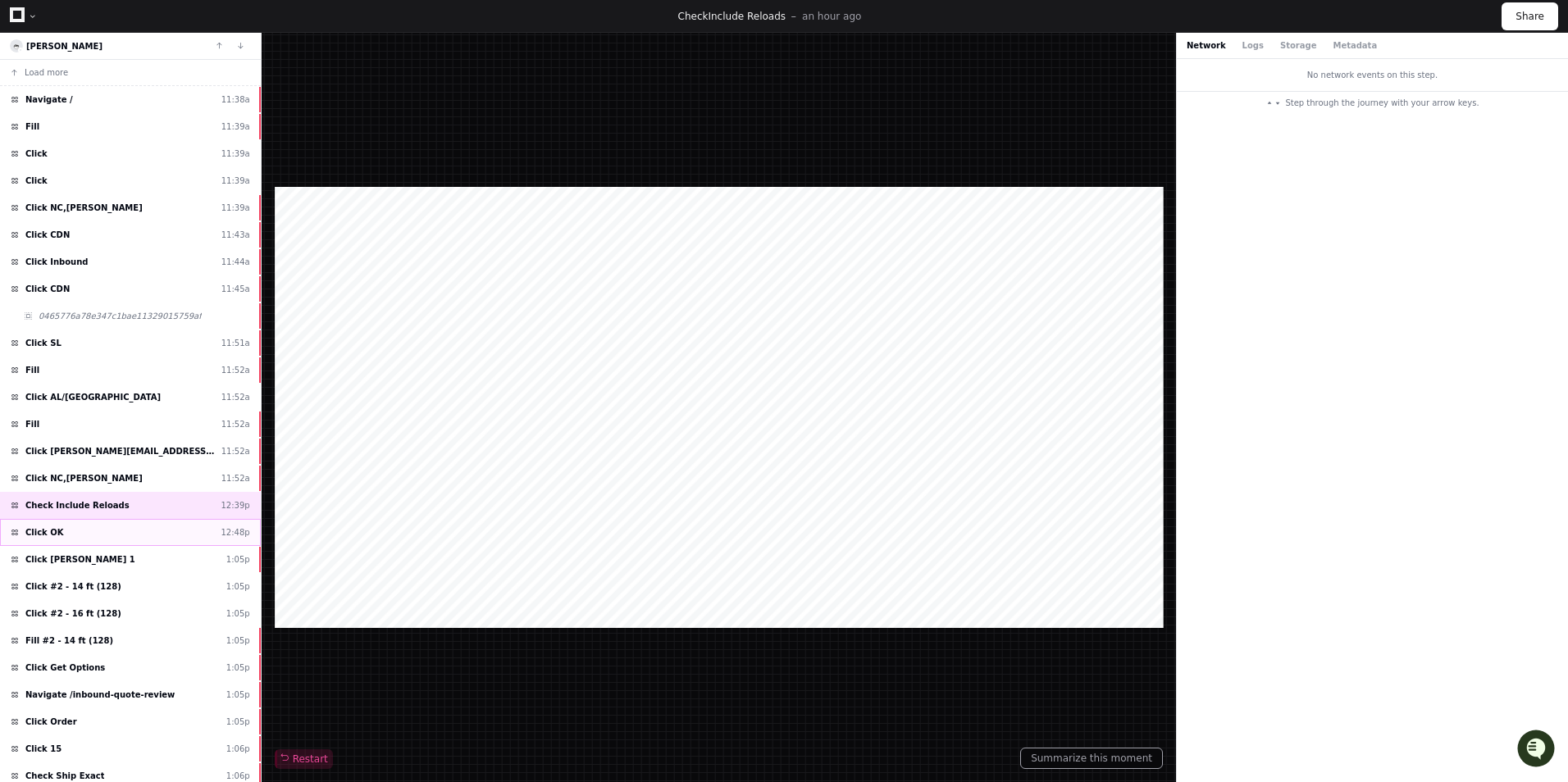
click at [90, 531] on div "Click OK 12:48p" at bounding box center [130, 532] width 261 height 27
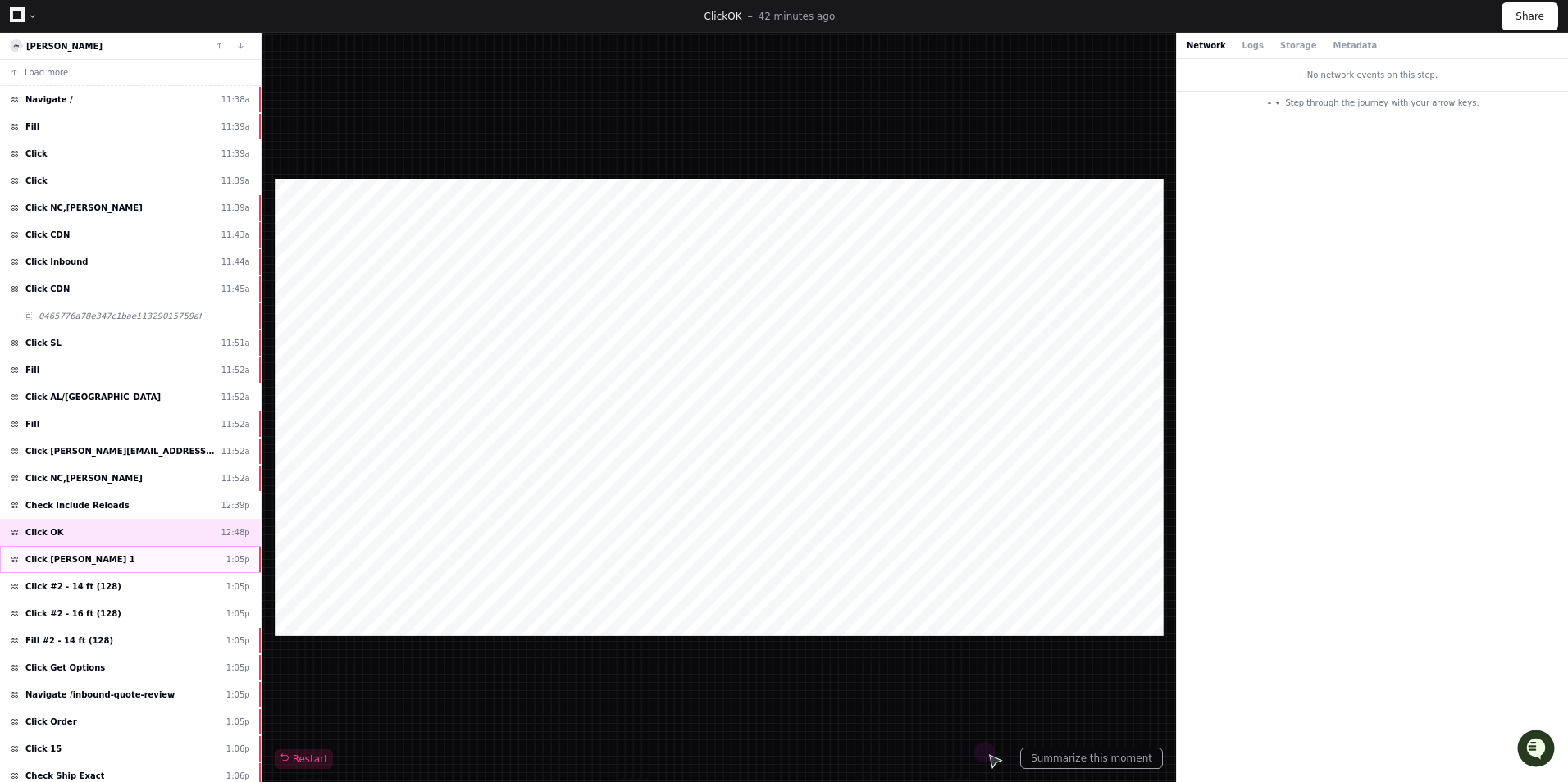
click at [62, 558] on span "Click dave 1" at bounding box center [81, 559] width 110 height 12
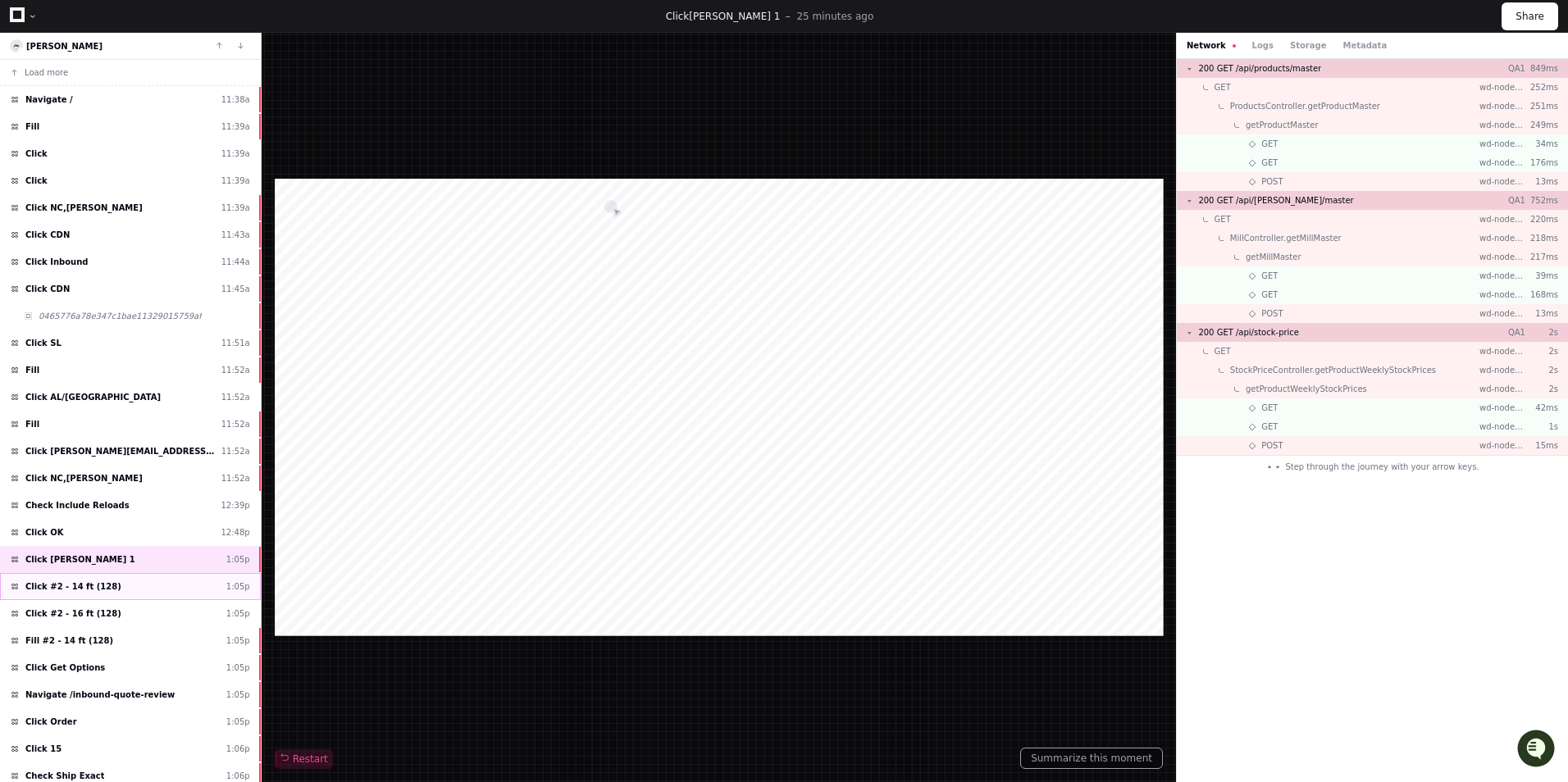
click at [51, 591] on span "Click #2 - 14 ft (128)" at bounding box center [73, 586] width 96 height 12
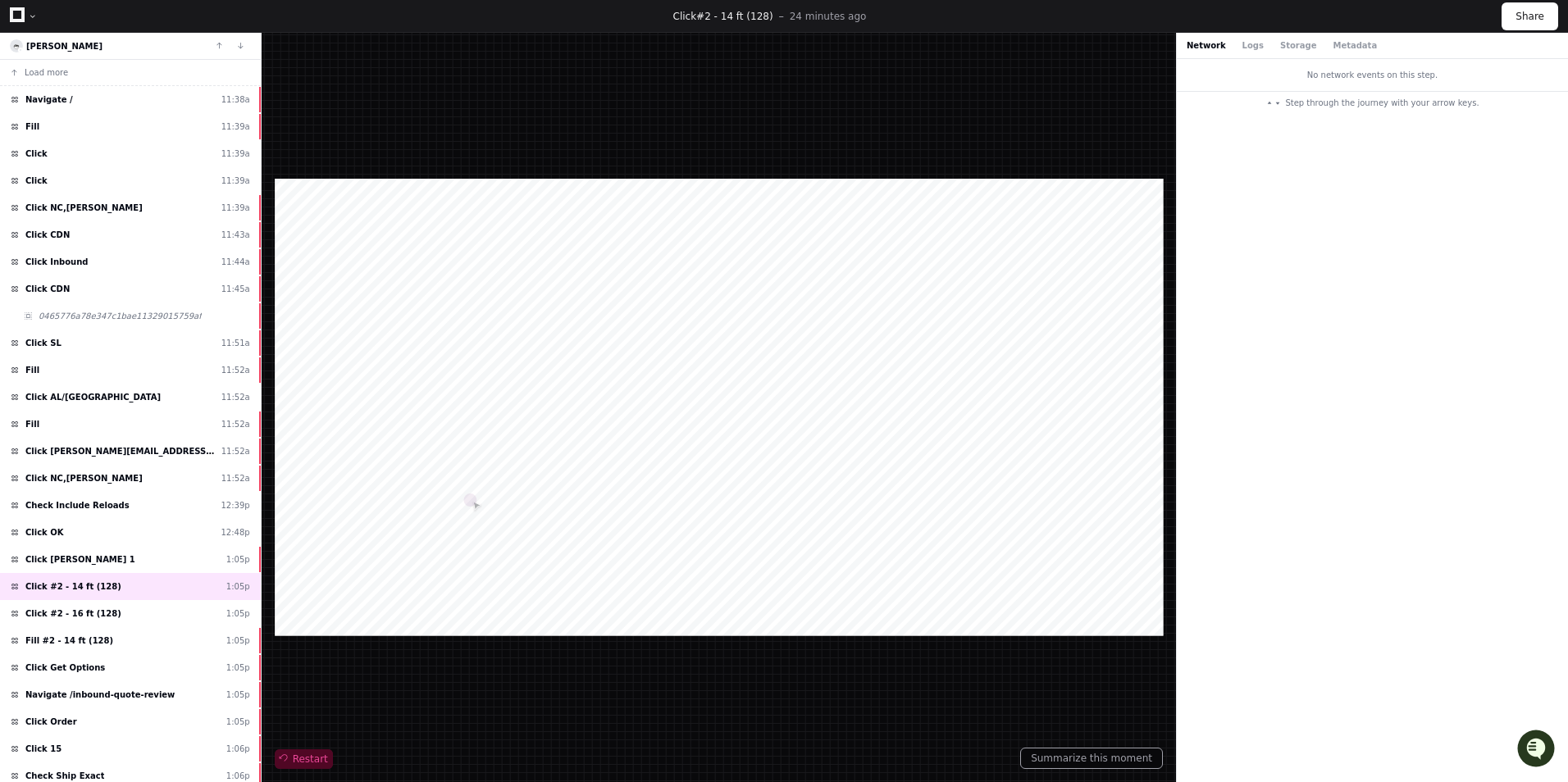
click at [299, 757] on span "Restart" at bounding box center [303, 759] width 48 height 13
click at [49, 93] on div "Navigate / 11:38a" at bounding box center [130, 100] width 261 height 27
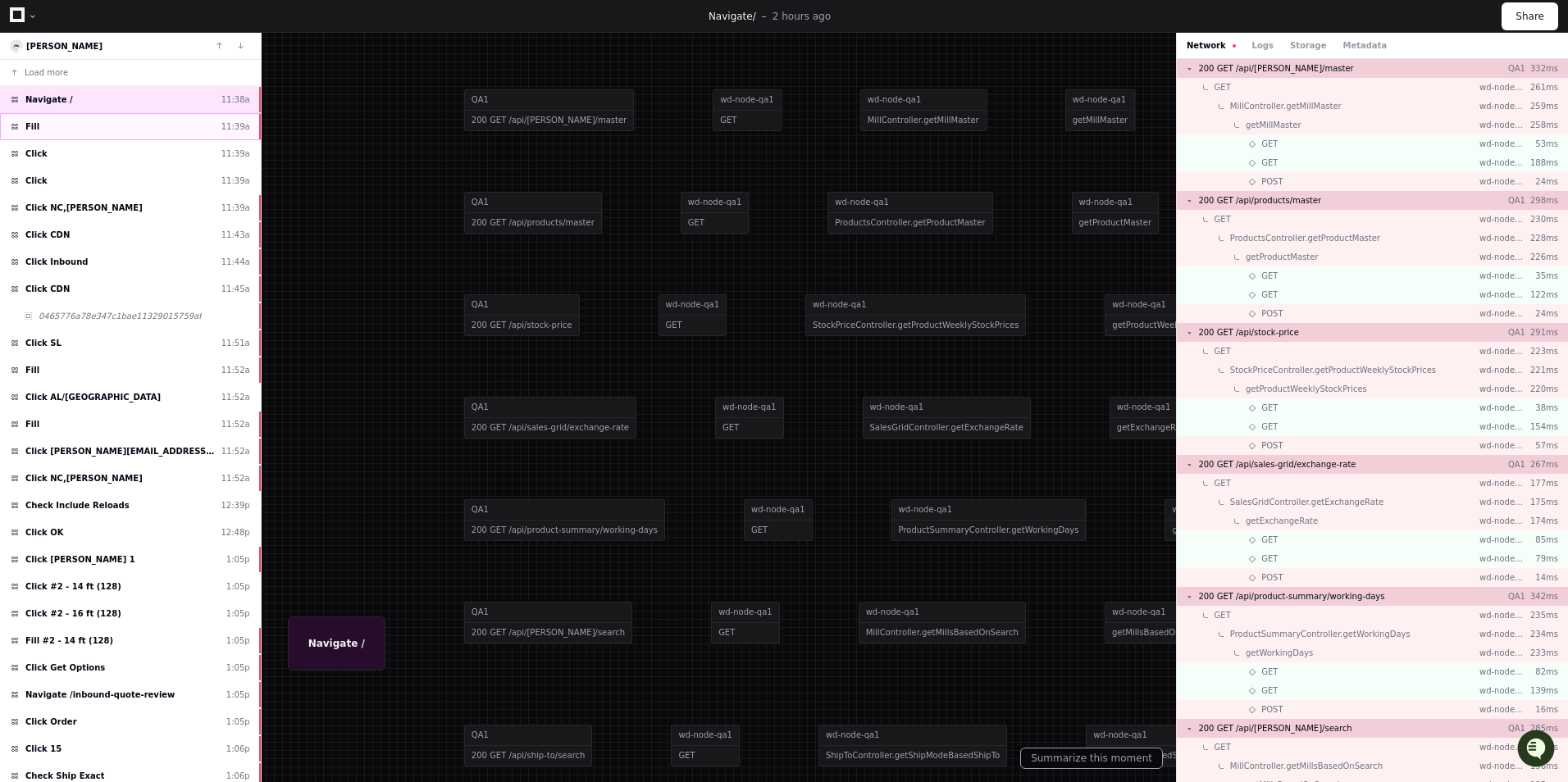
click at [28, 128] on span "Fill ​" at bounding box center [34, 126] width 17 height 12
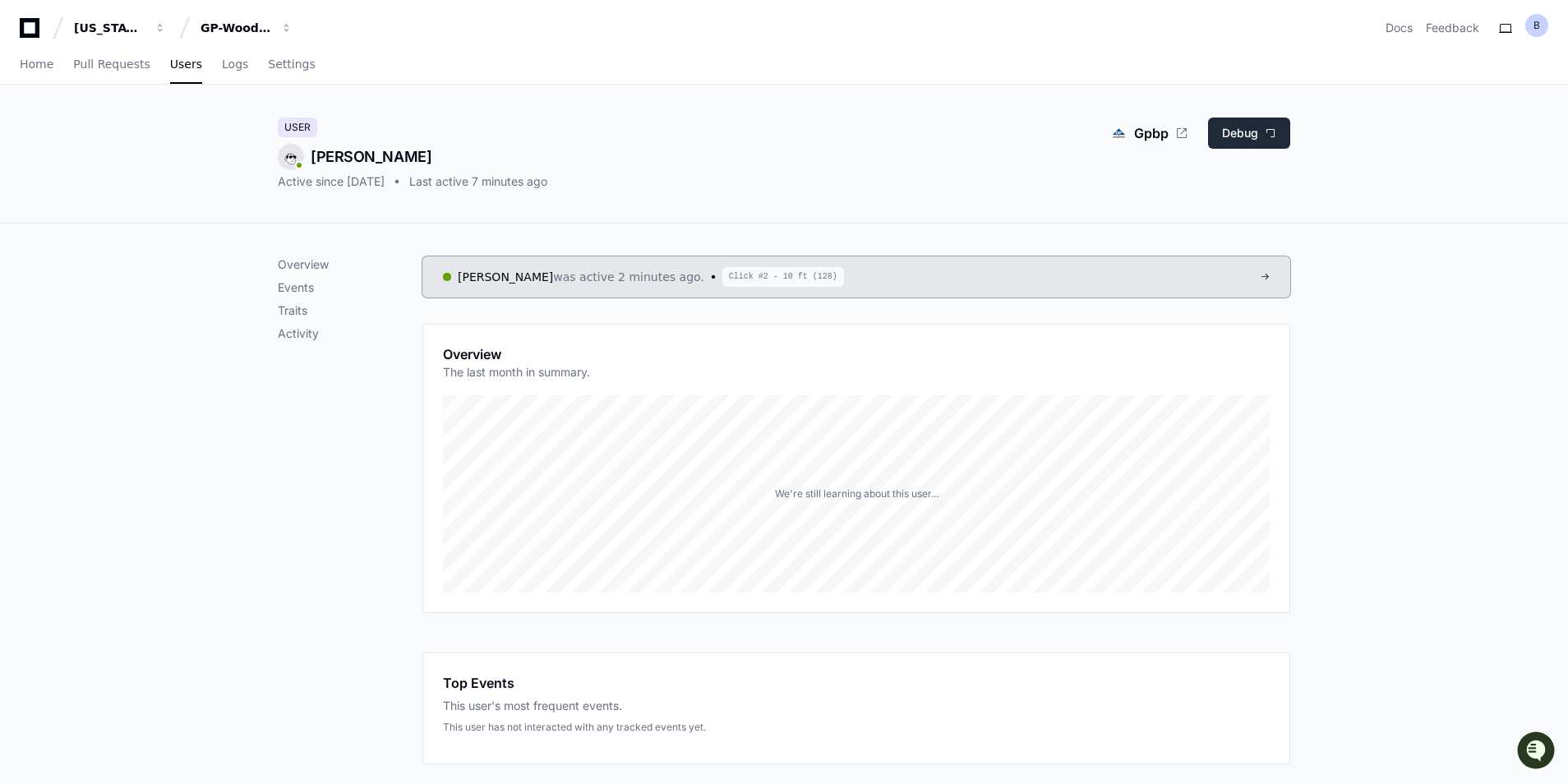
click at [1257, 134] on button "Debug" at bounding box center [1249, 133] width 82 height 31
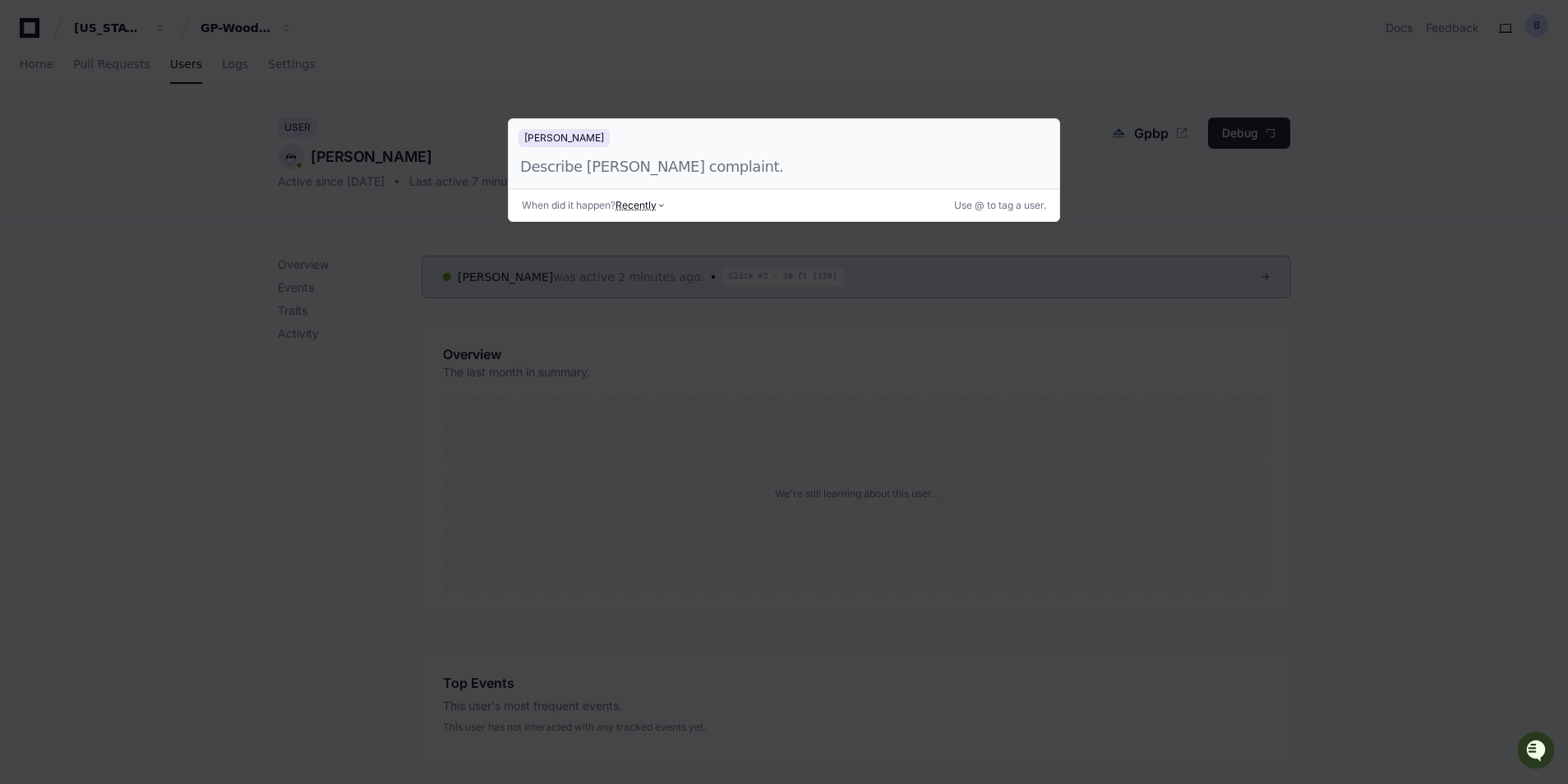
click at [1288, 347] on div at bounding box center [784, 392] width 1568 height 784
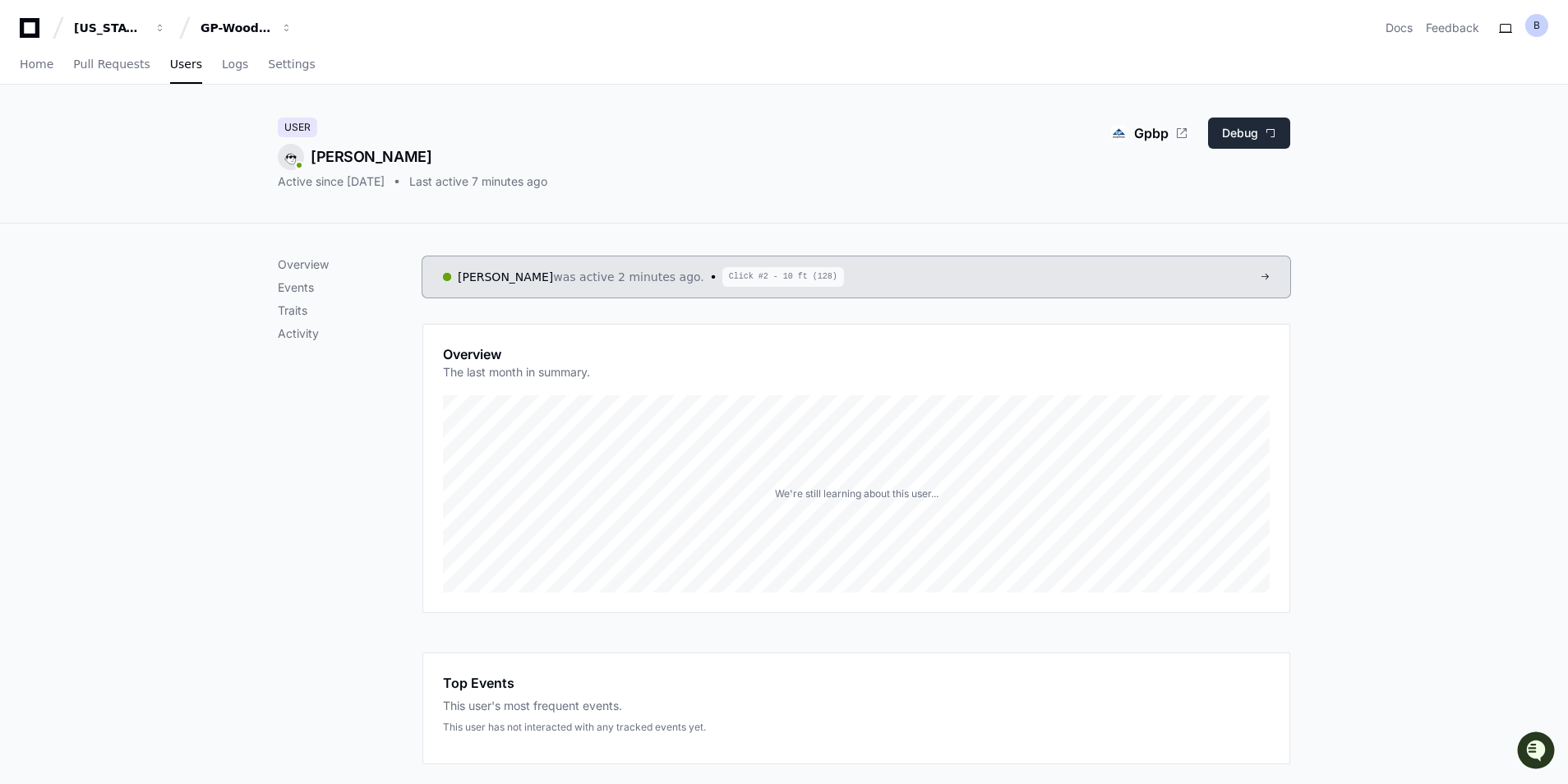
click at [1266, 134] on button "Debug" at bounding box center [1249, 133] width 82 height 31
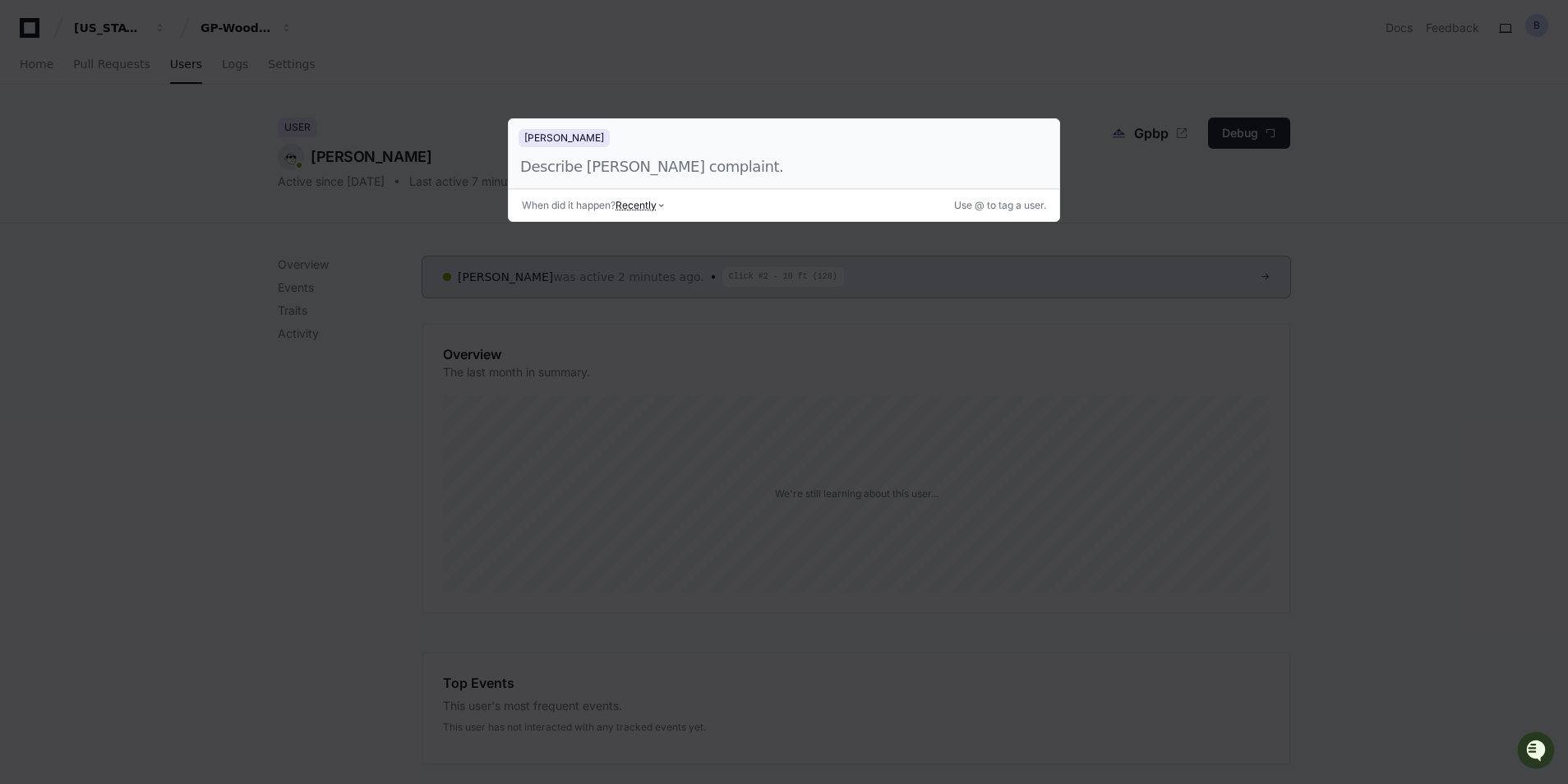
click at [1088, 240] on div at bounding box center [784, 392] width 1568 height 784
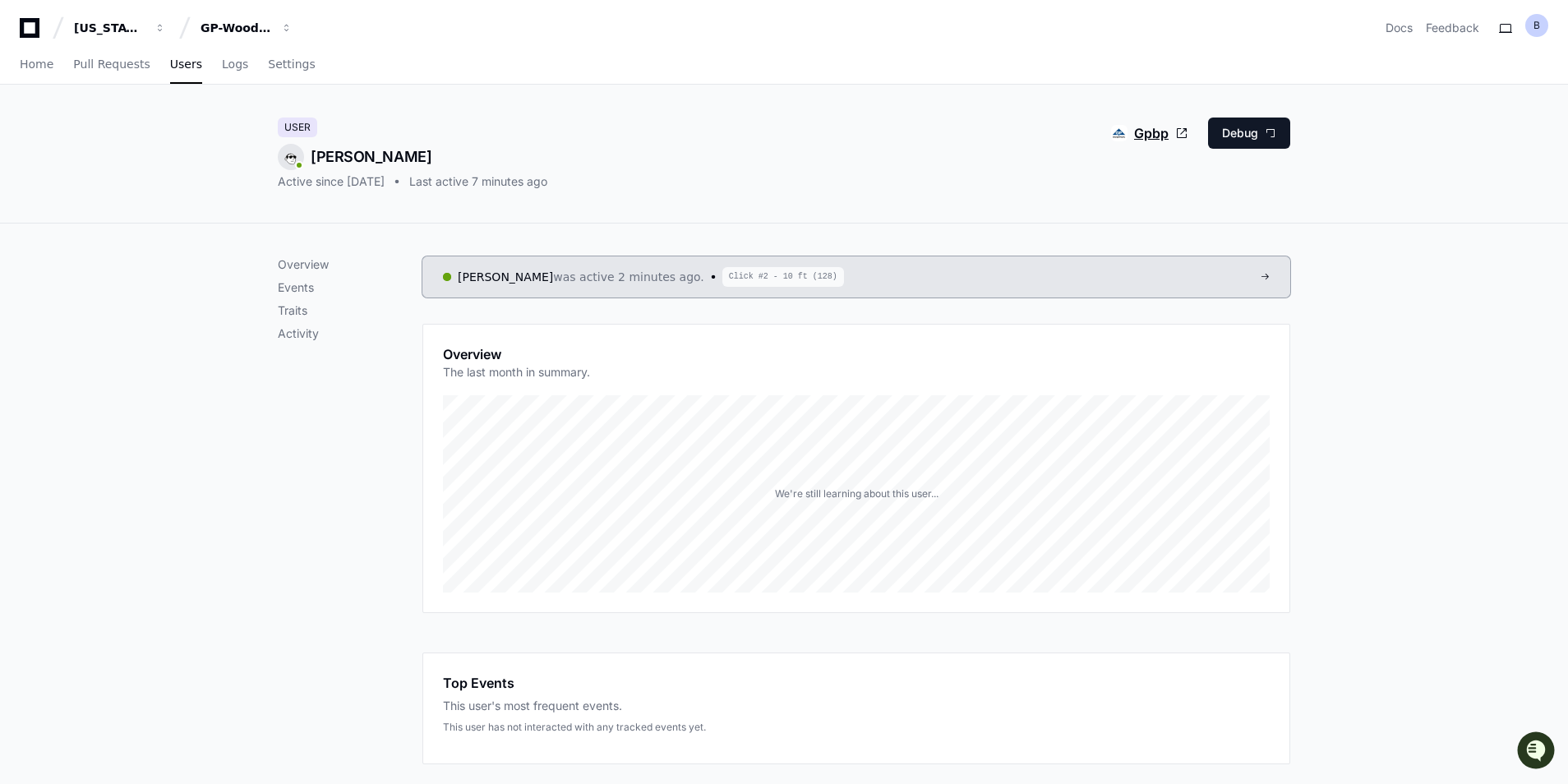
click at [1182, 133] on span at bounding box center [1182, 133] width 13 height 13
click at [1242, 137] on button "Debug" at bounding box center [1249, 133] width 82 height 31
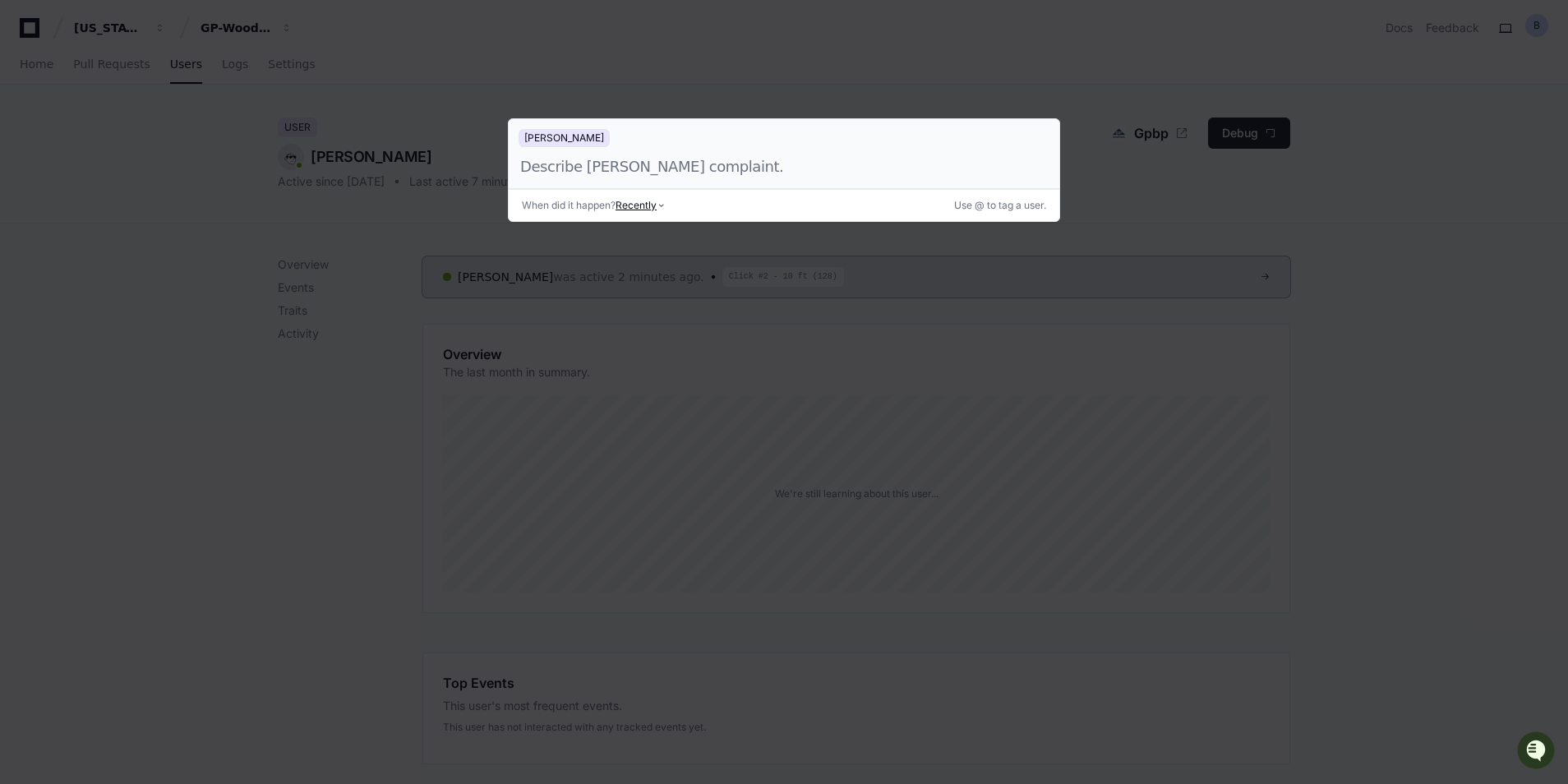
click at [648, 205] on span "Recently" at bounding box center [636, 205] width 41 height 13
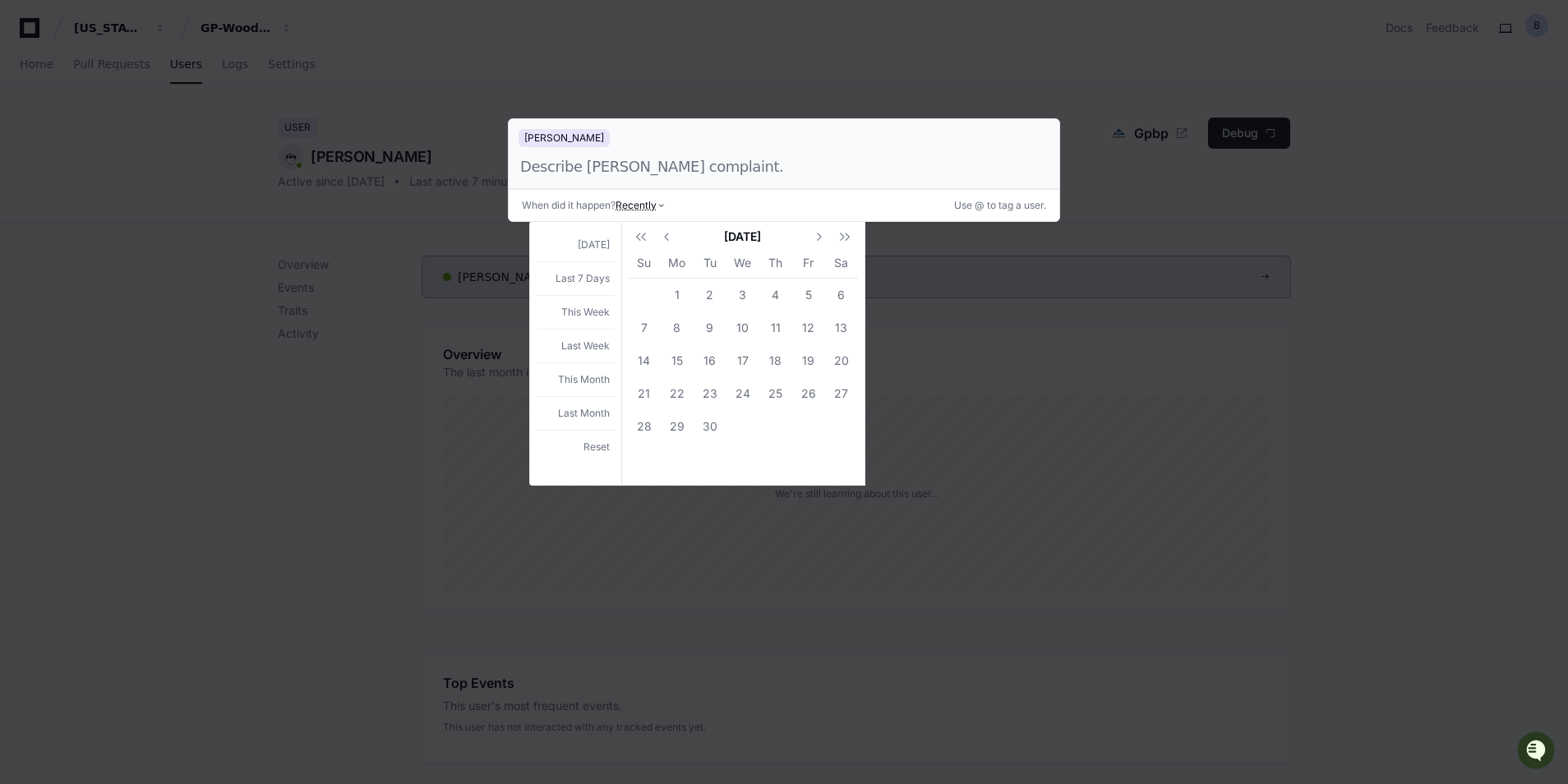
click at [1263, 402] on div at bounding box center [784, 392] width 1568 height 784
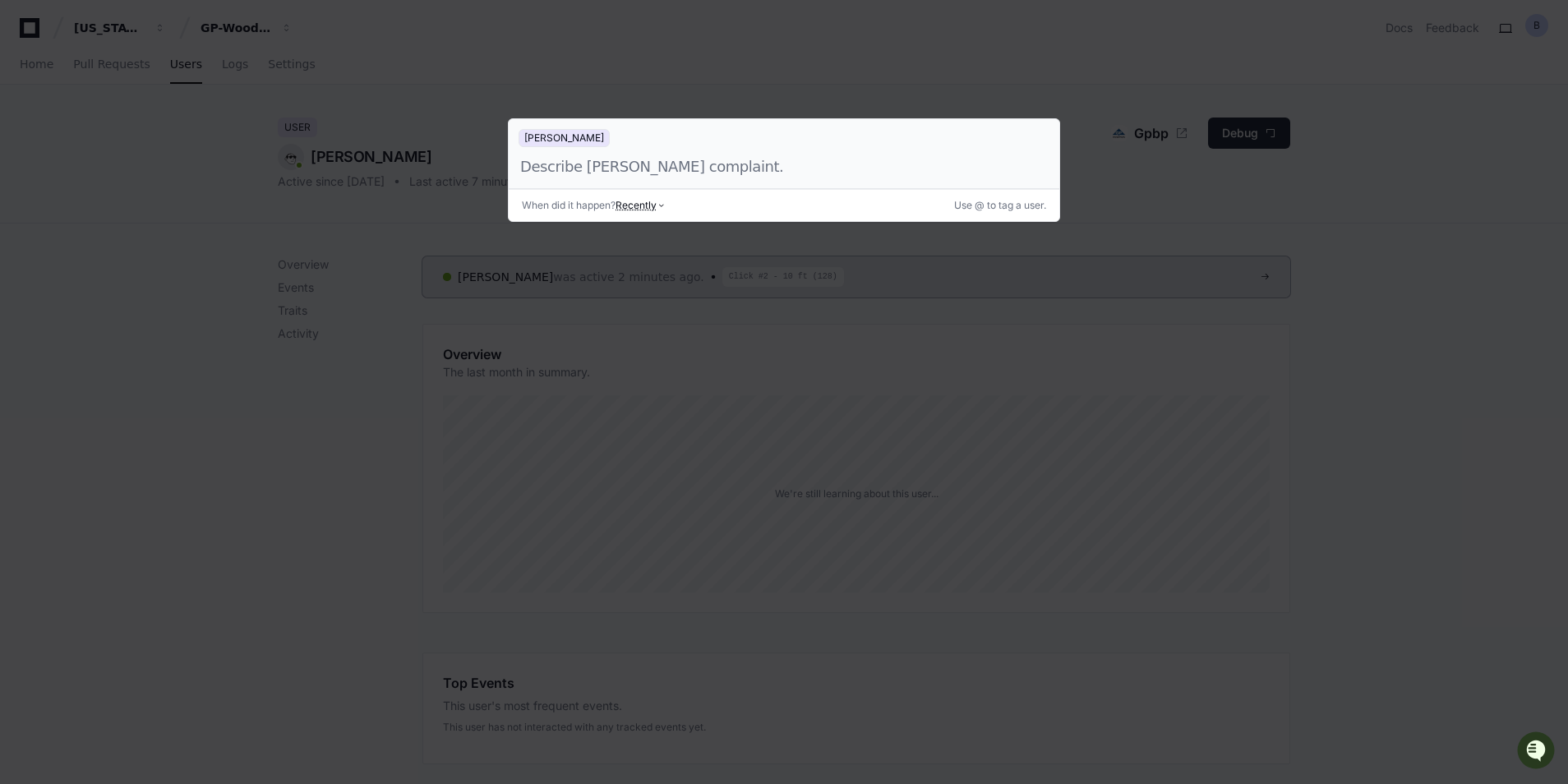
click at [1003, 208] on div "Use @ to tag a user." at bounding box center [1000, 205] width 92 height 13
click at [941, 210] on div "When did it happen? calendar_today Start – End date Recently Use @ to tag a use…" at bounding box center [783, 205] width 550 height 32
click at [720, 158] on div at bounding box center [765, 166] width 493 height 23
click at [1559, 277] on div at bounding box center [784, 392] width 1568 height 784
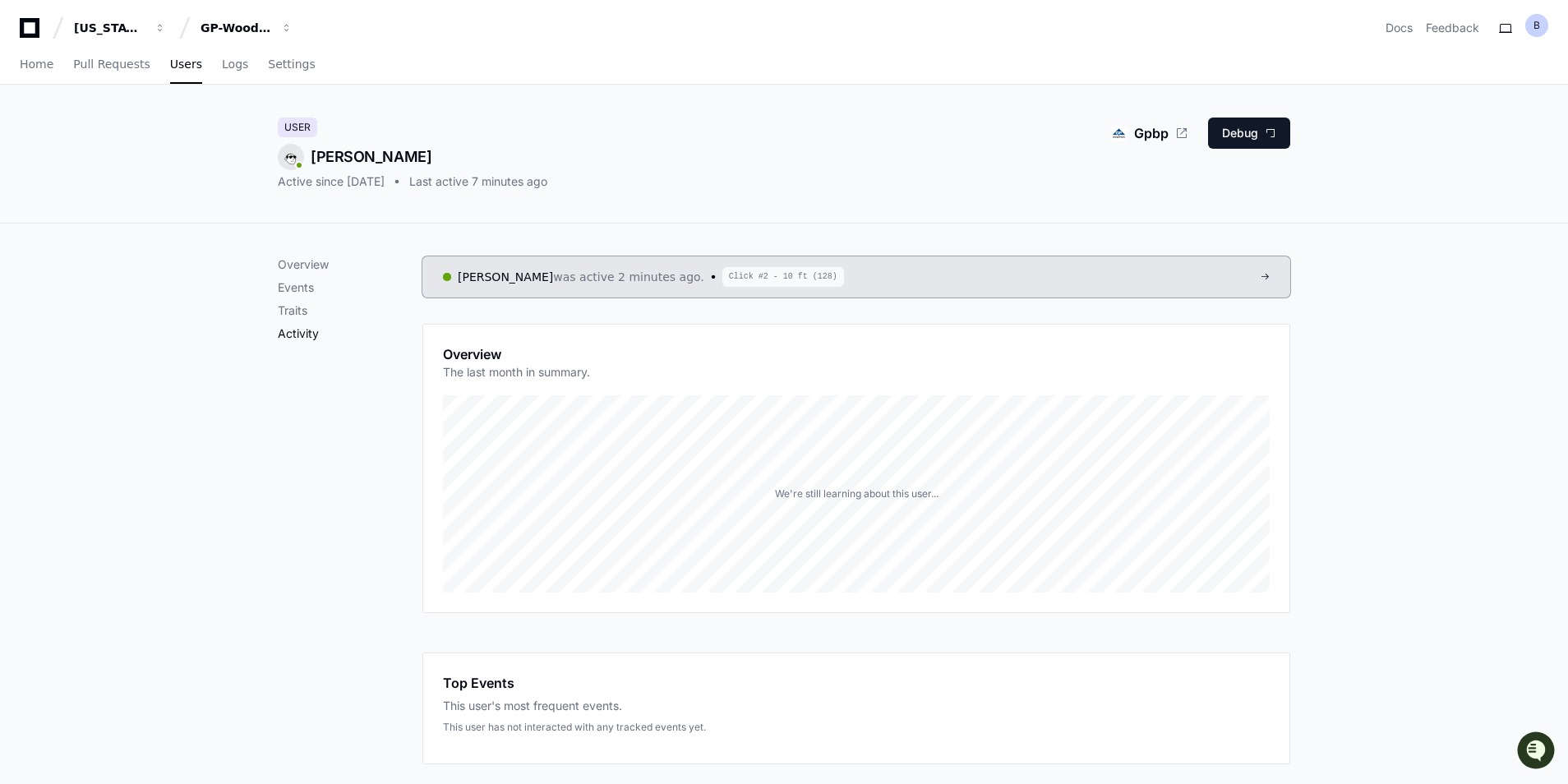
click at [298, 336] on p "Activity" at bounding box center [350, 333] width 144 height 16
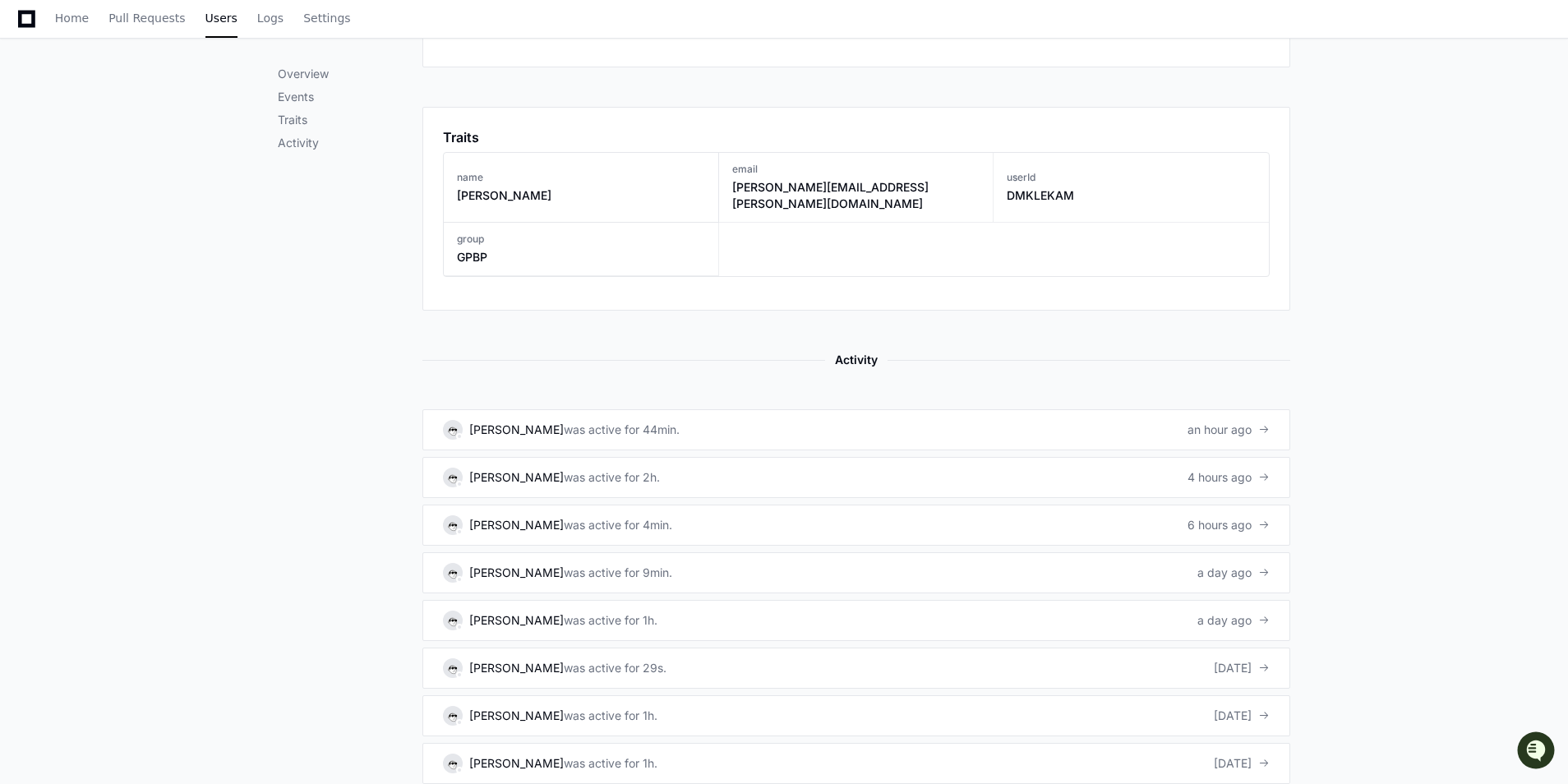
scroll to position [927, 0]
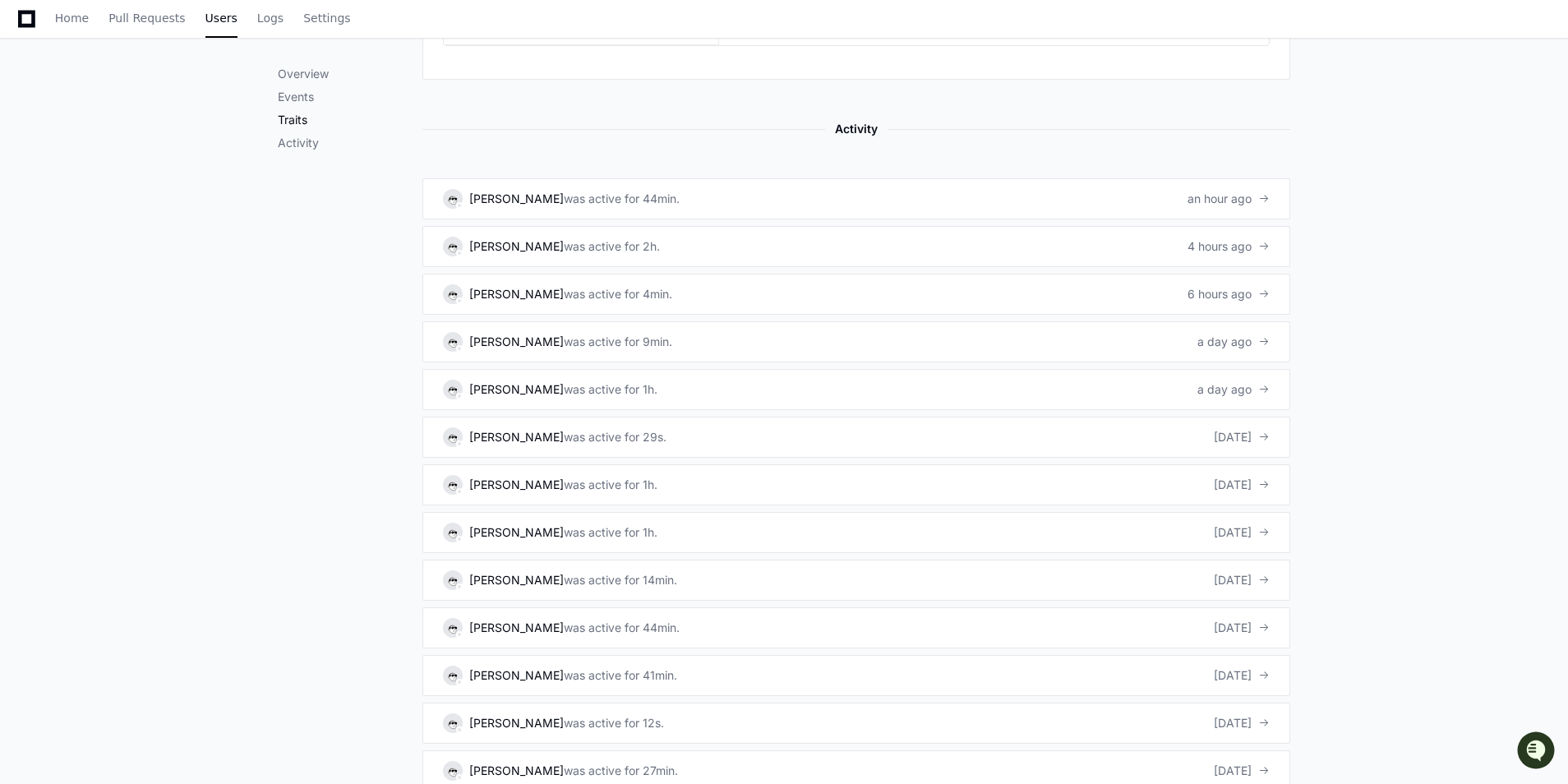
click at [301, 117] on p "Traits" at bounding box center [350, 120] width 144 height 16
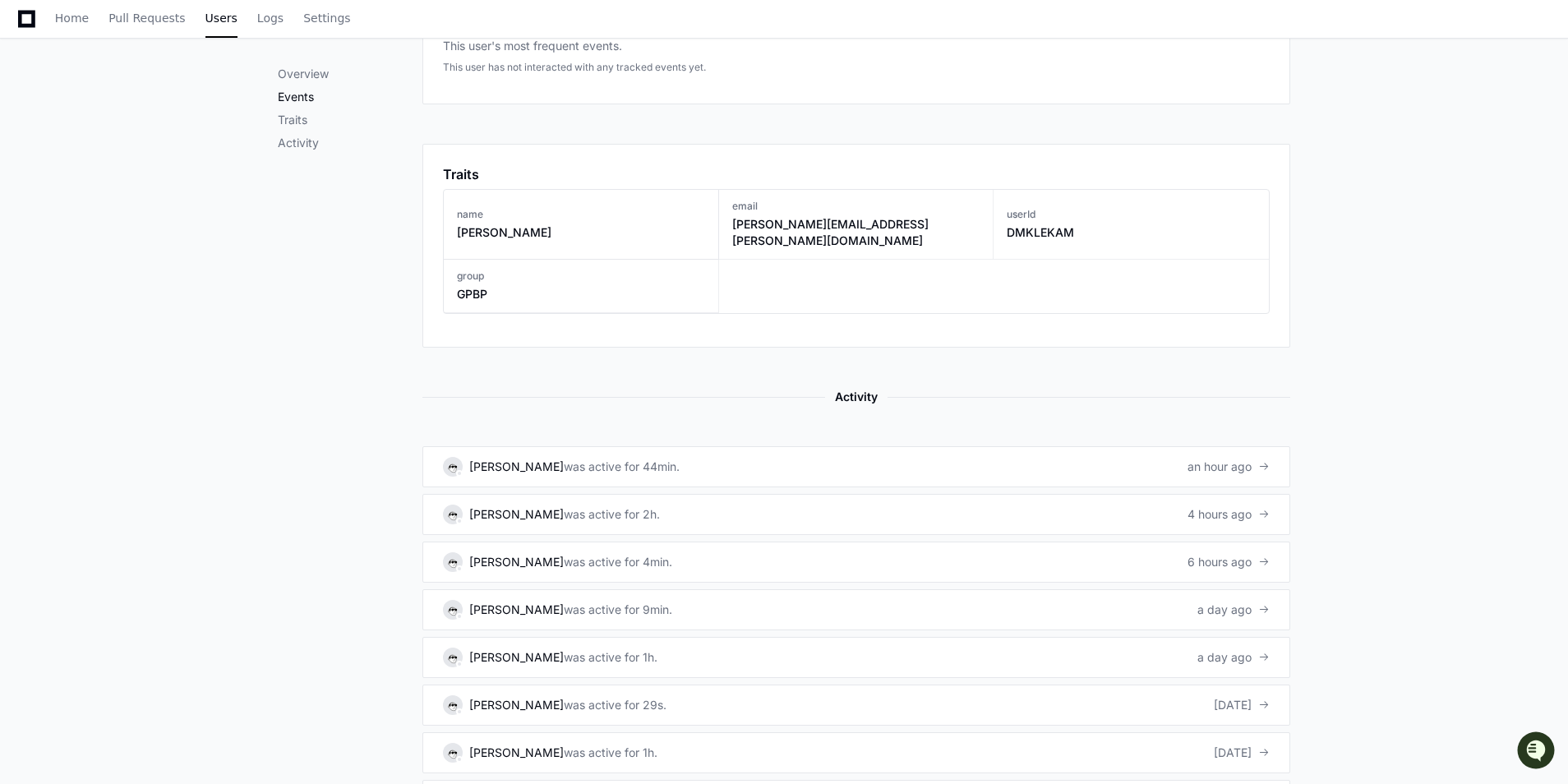
click at [297, 99] on p "Events" at bounding box center [350, 96] width 144 height 16
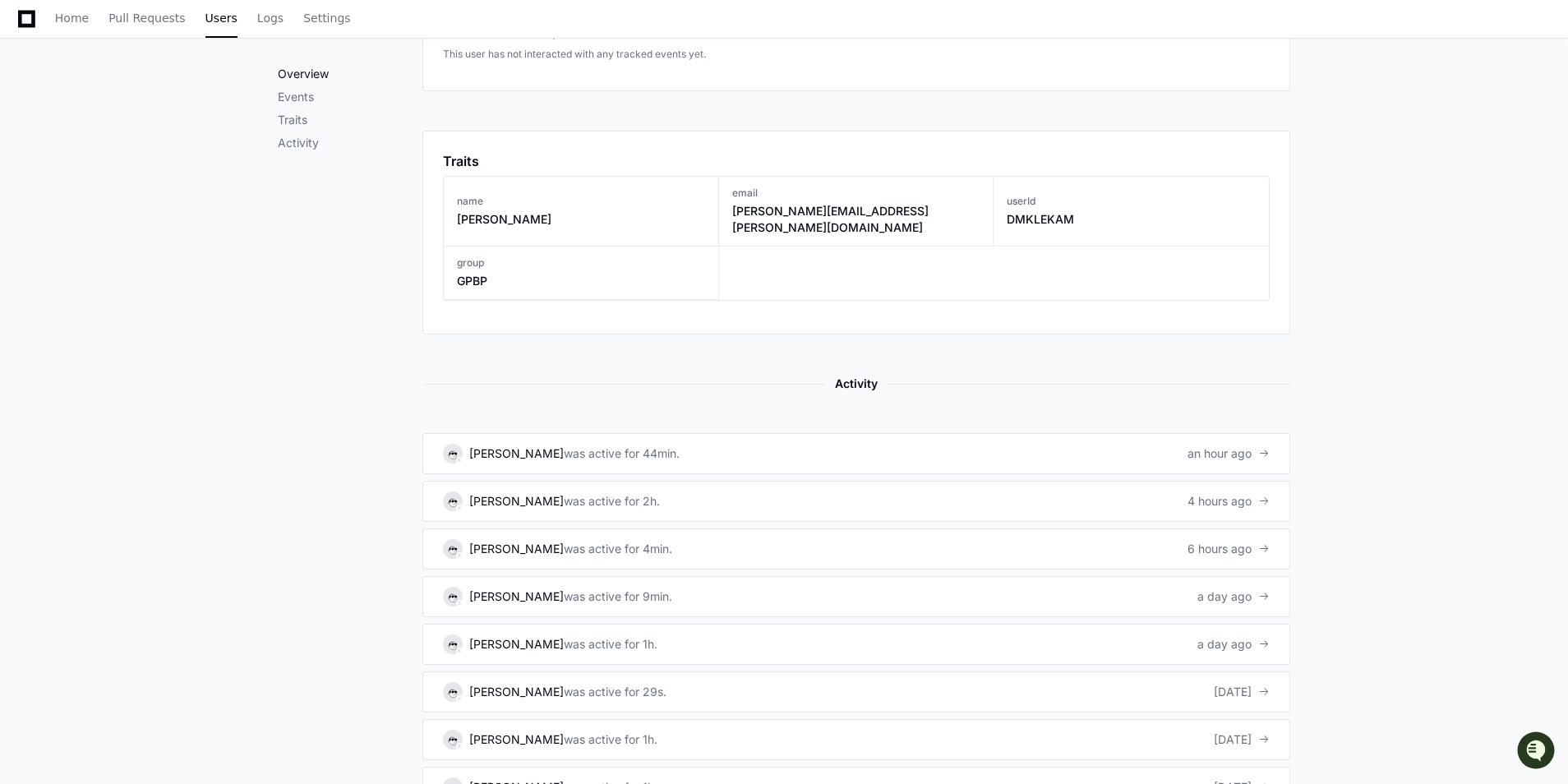
click at [308, 72] on p "Overview" at bounding box center [350, 73] width 144 height 16
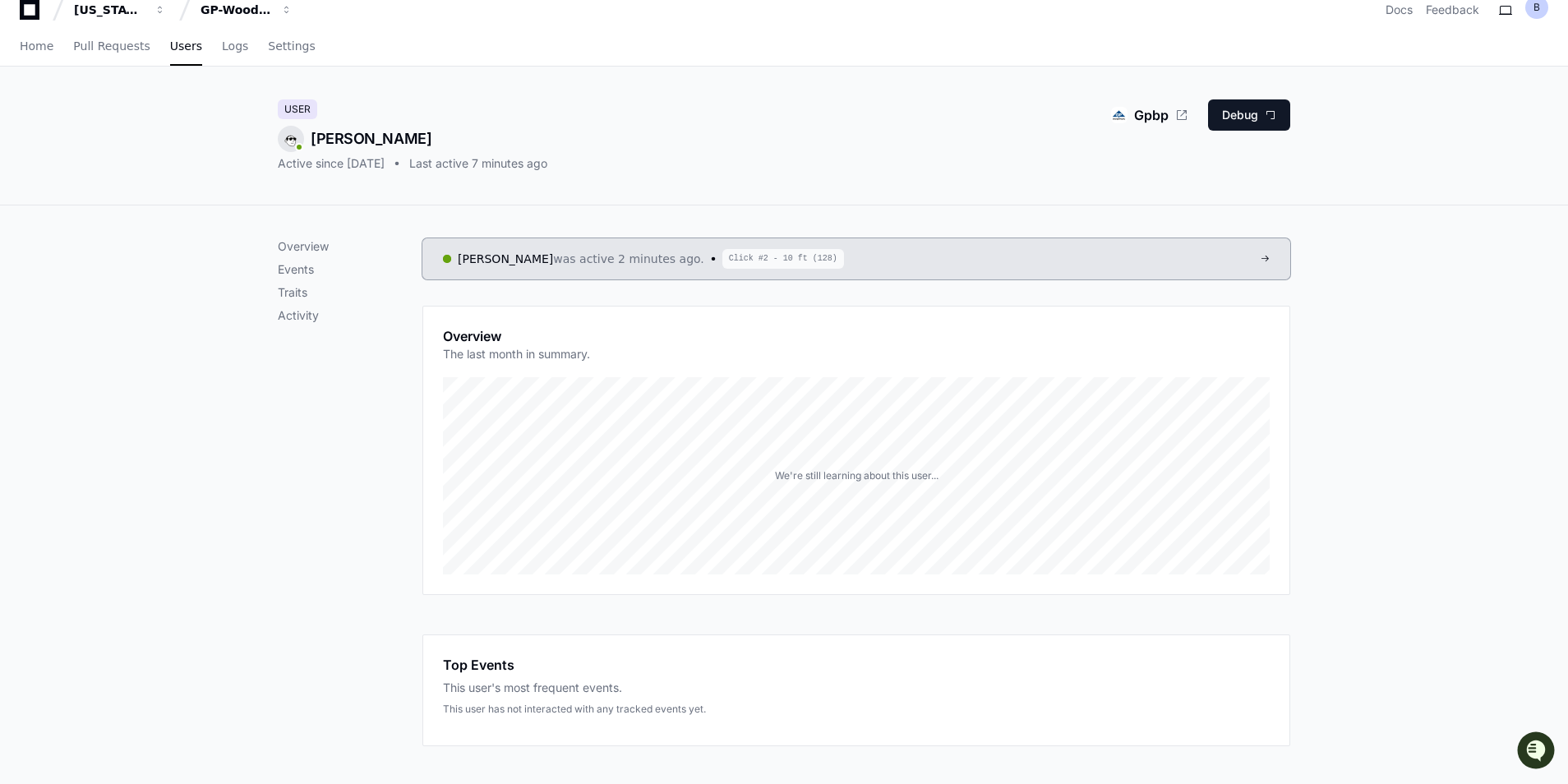
scroll to position [15, 0]
click at [495, 353] on p "The last month in summary." at bounding box center [516, 356] width 147 height 16
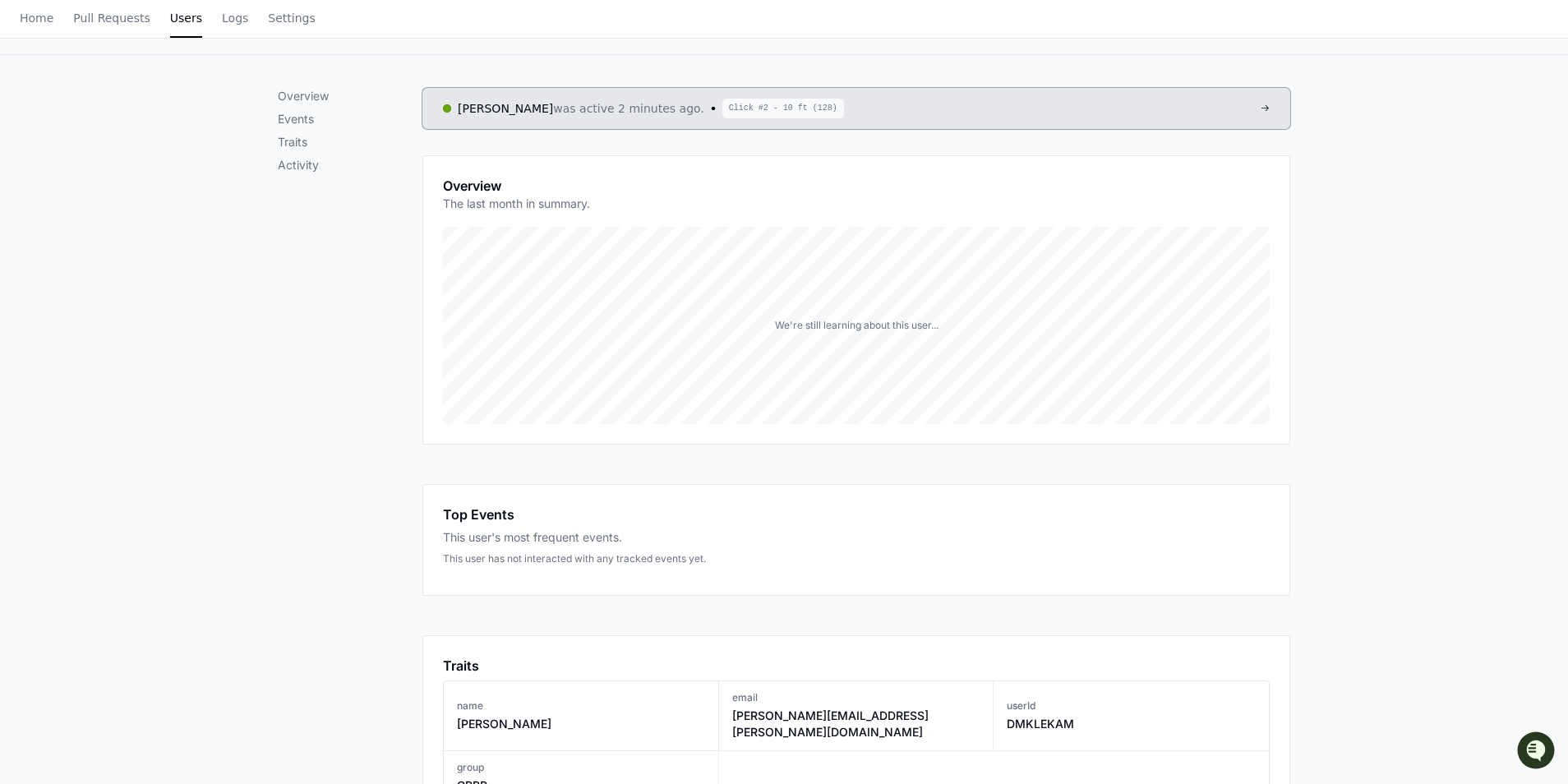
scroll to position [10, 0]
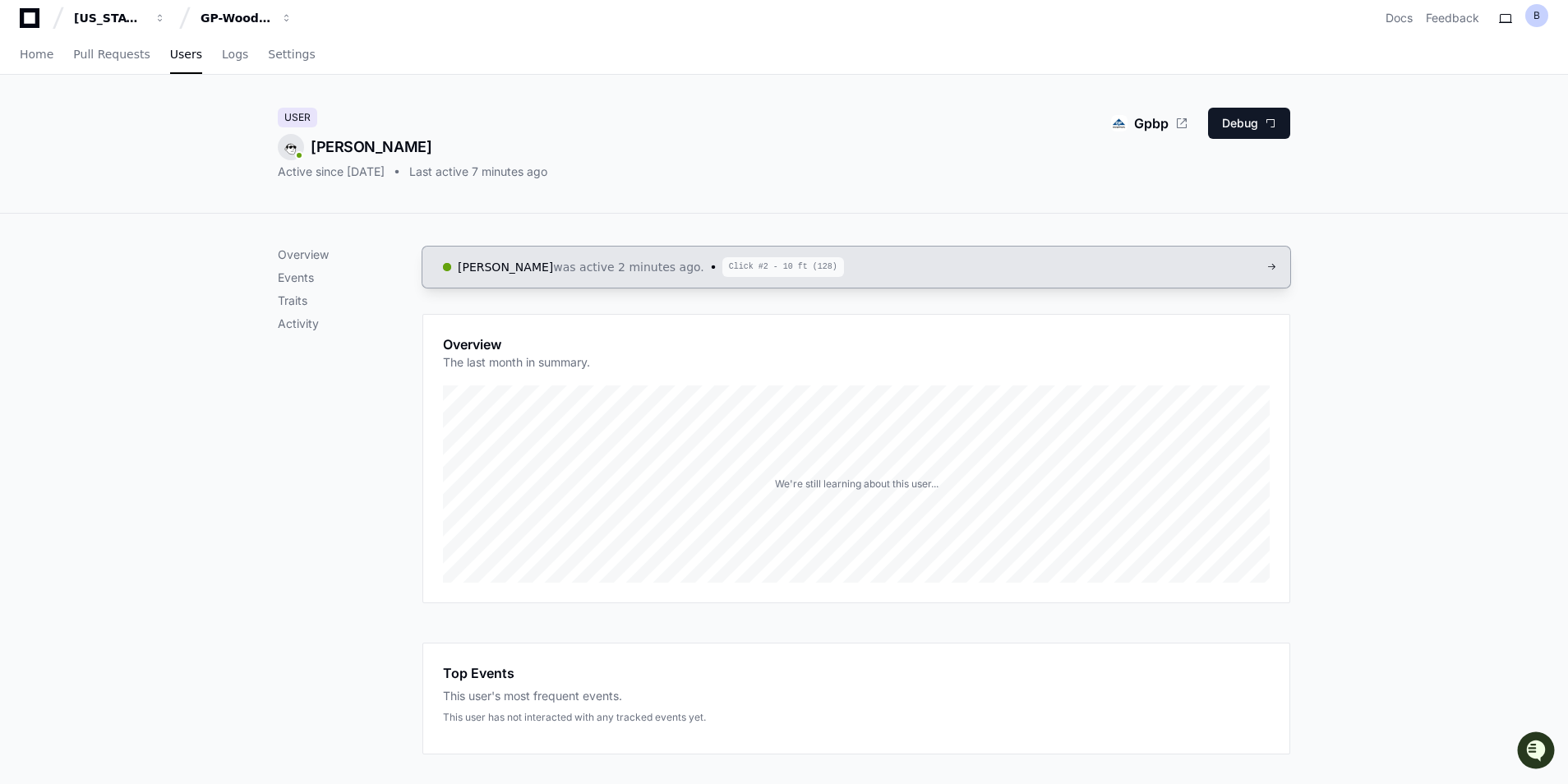
click at [748, 266] on span "Click #2 - 10 ft (128)" at bounding box center [783, 267] width 122 height 20
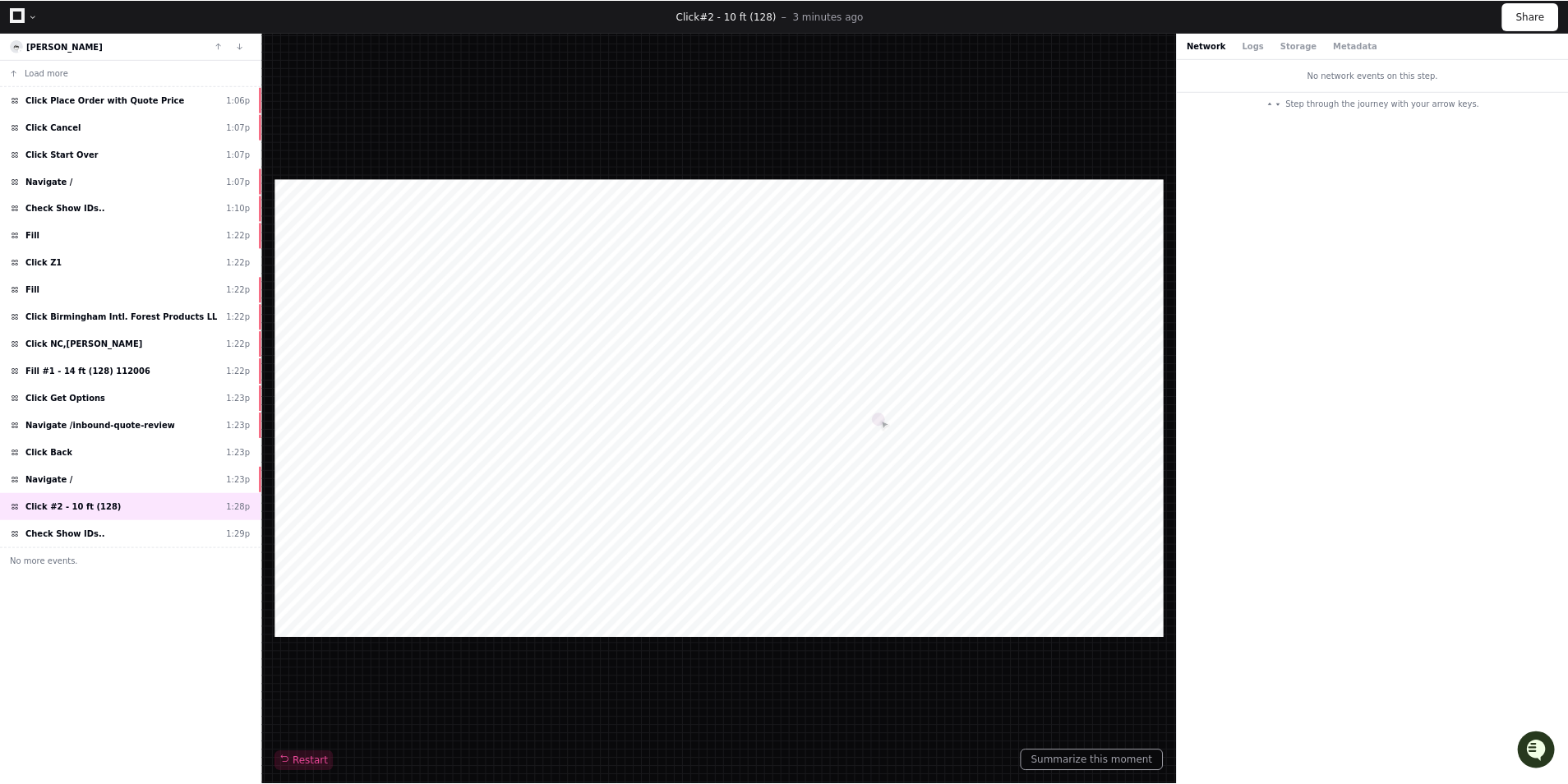
scroll to position [10, 0]
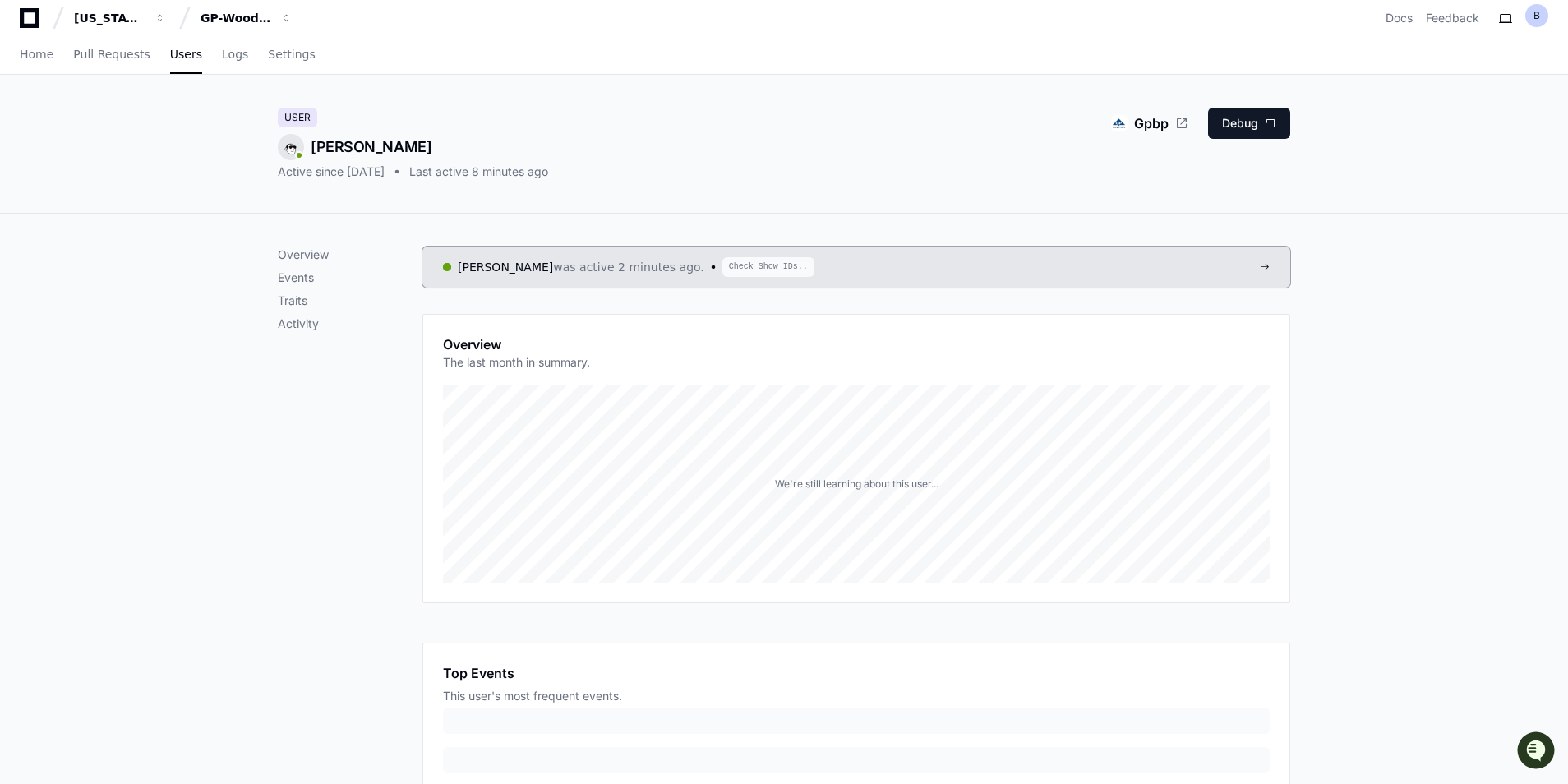
click at [548, 166] on div "Last active 8 minutes ago" at bounding box center [479, 171] width 139 height 16
click at [722, 264] on span "Check Show IDs.." at bounding box center [768, 267] width 92 height 20
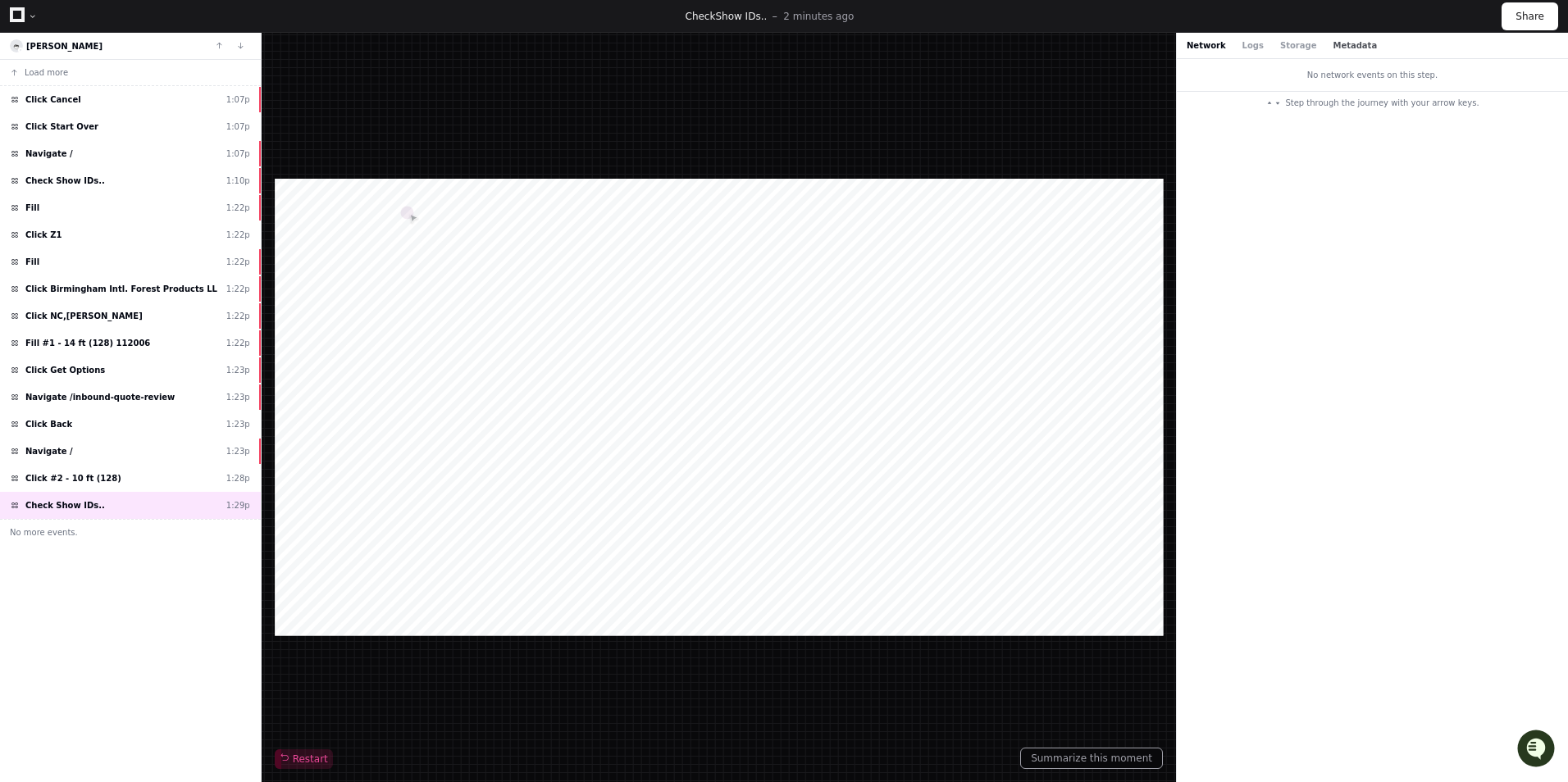
click at [1332, 51] on button "Metadata" at bounding box center [1354, 45] width 45 height 12
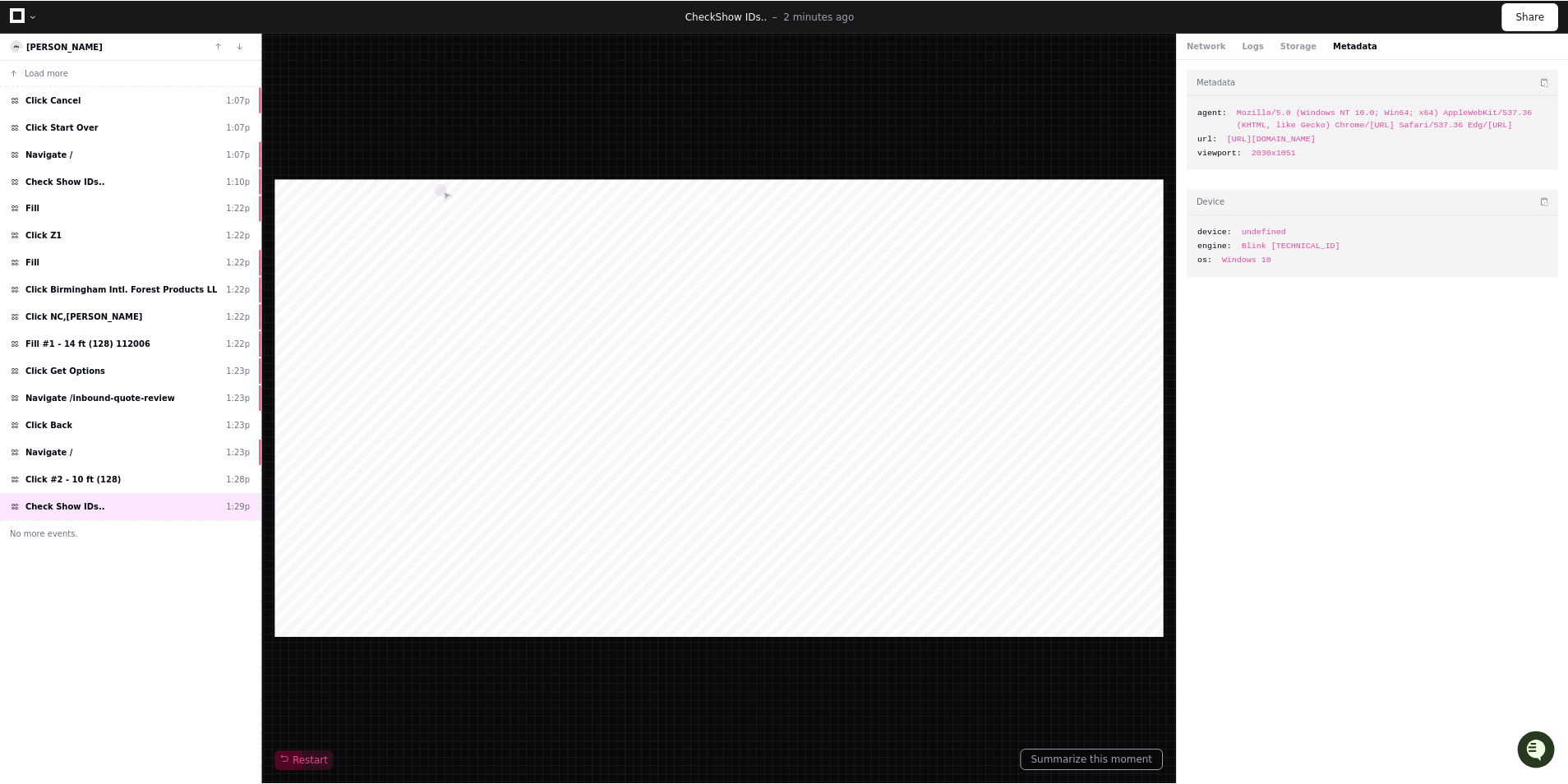
scroll to position [10, 0]
